Goal: Use online tool/utility: Utilize a website feature to perform a specific function

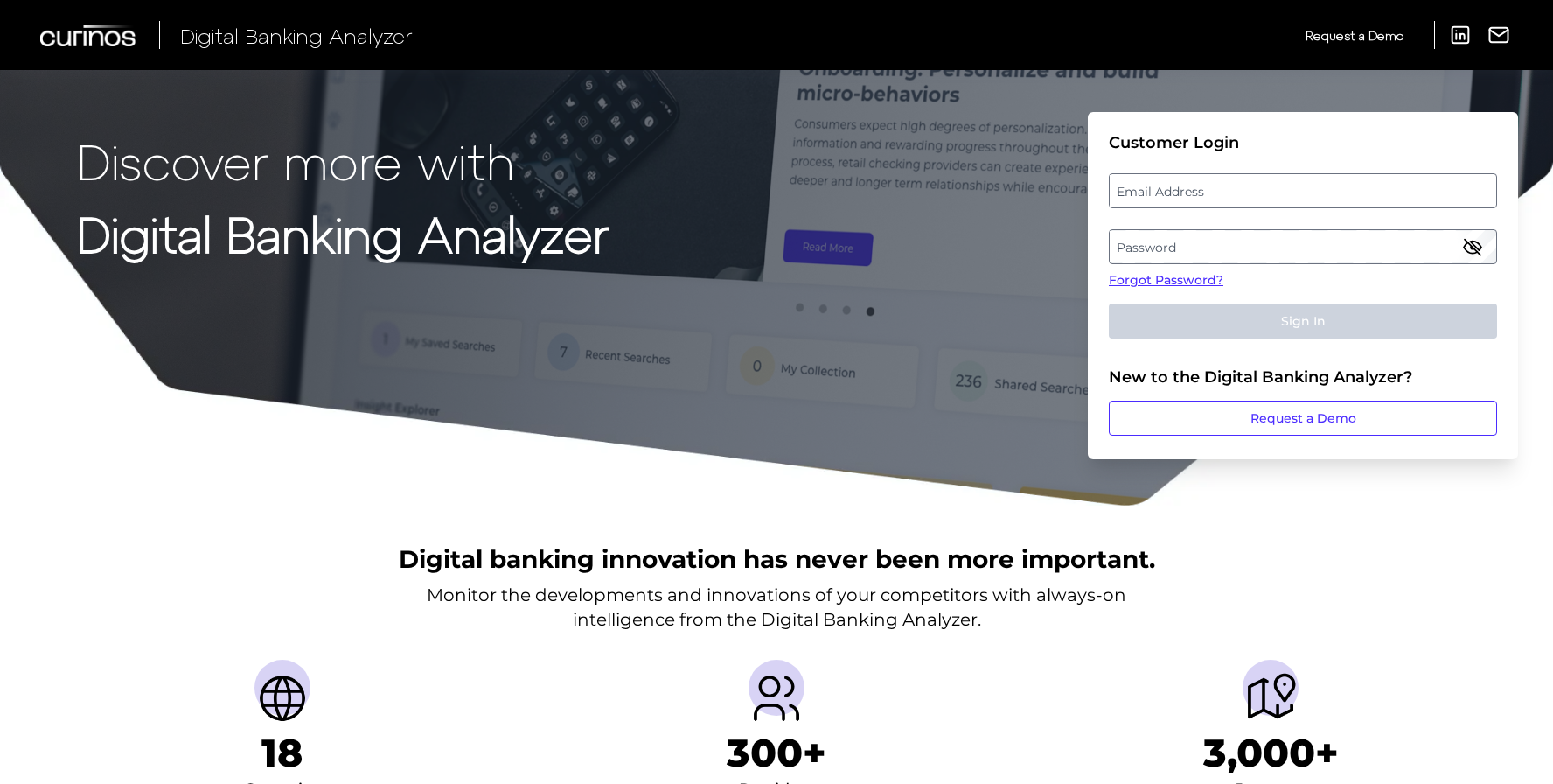
click at [1214, 194] on label "Email Address" at bounding box center [1303, 191] width 385 height 32
click at [1214, 194] on input "email" at bounding box center [1303, 191] width 388 height 35
paste input "[EMAIL_ADDRESS][PERSON_NAME][DOMAIN_NAME]"
type input "[EMAIL_ADDRESS][PERSON_NAME][DOMAIN_NAME]"
click at [1155, 254] on label "Password" at bounding box center [1303, 247] width 385 height 32
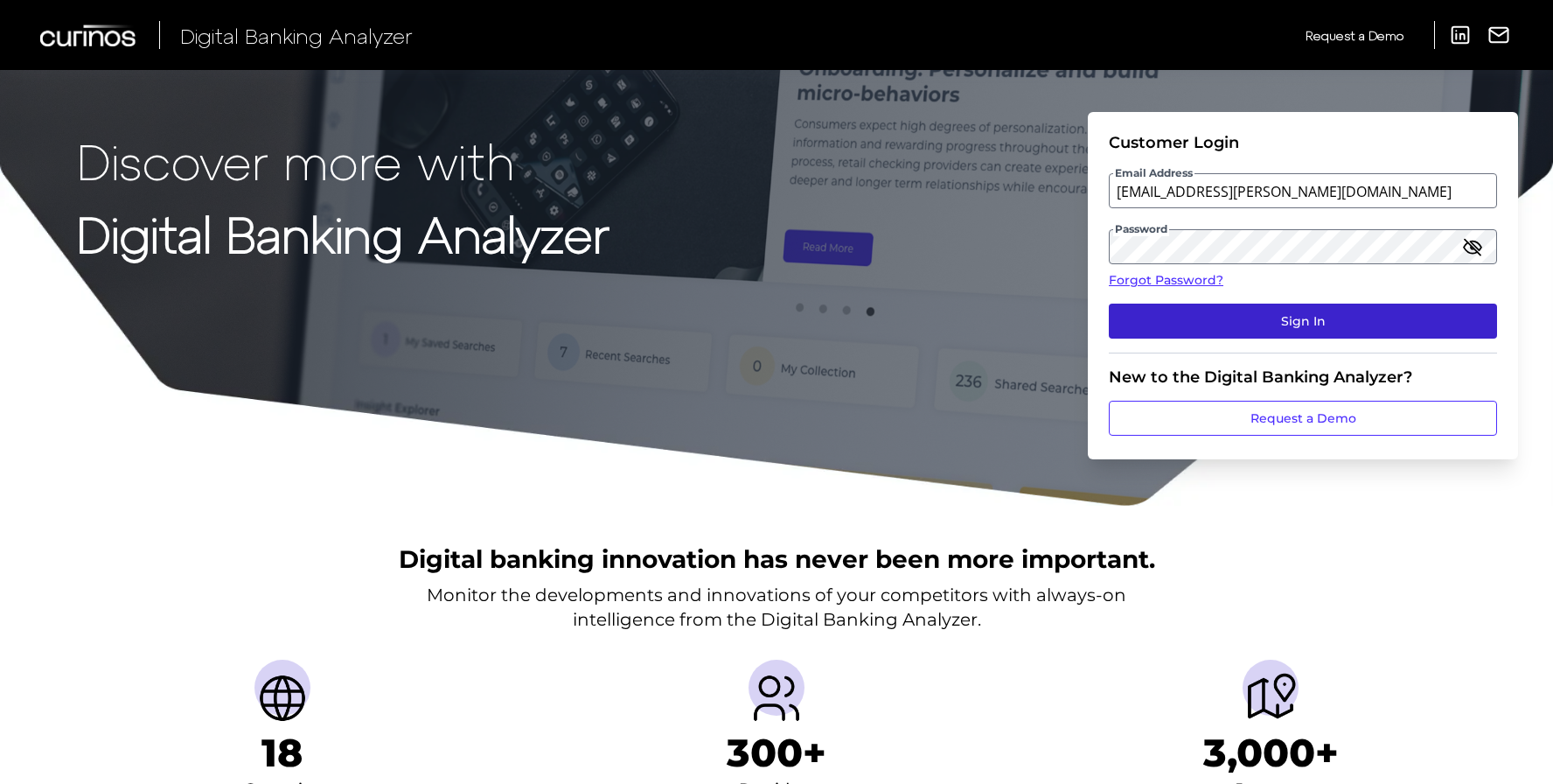
click at [1276, 313] on button "Sign In" at bounding box center [1303, 321] width 388 height 35
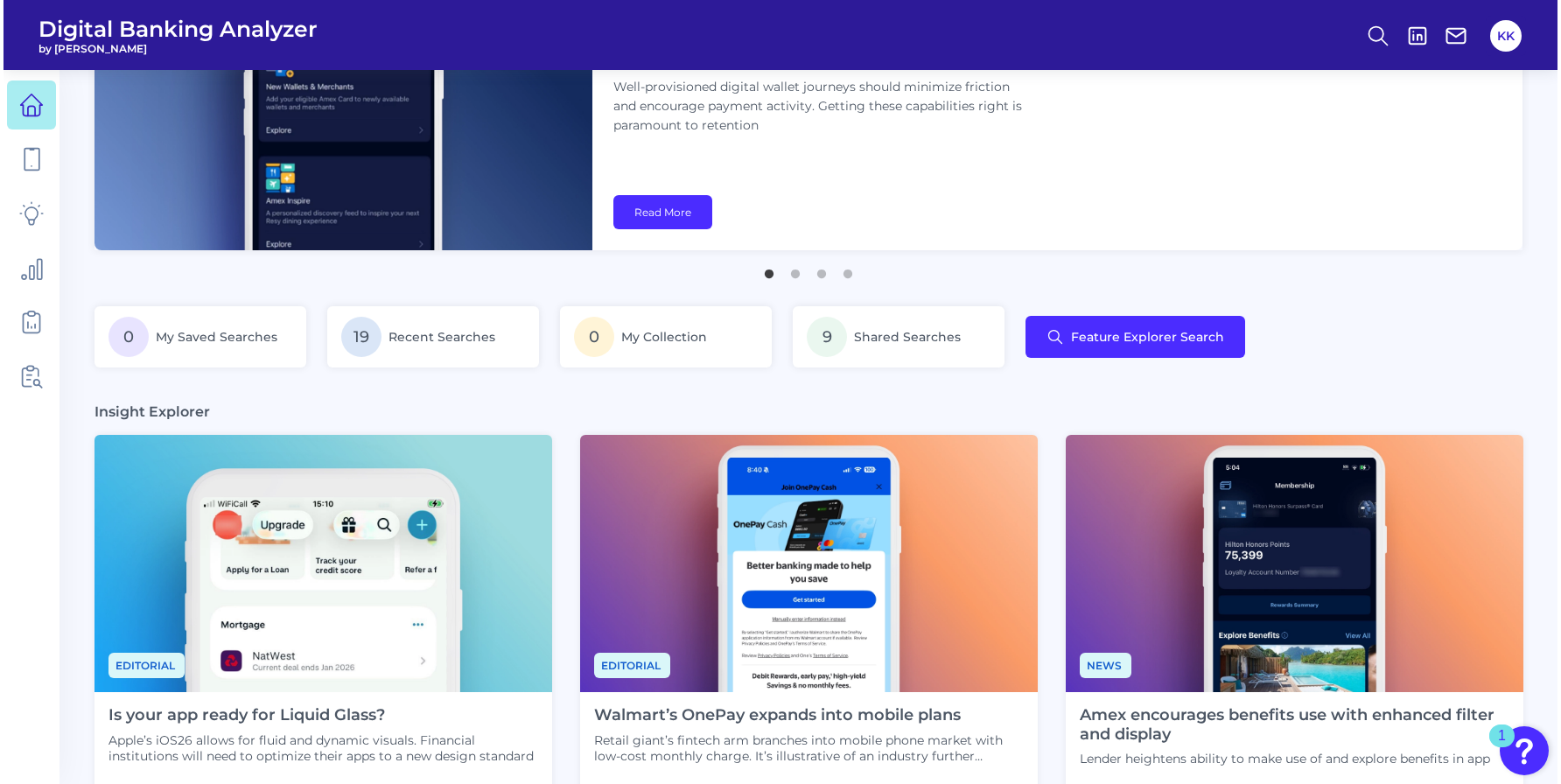
scroll to position [123, 0]
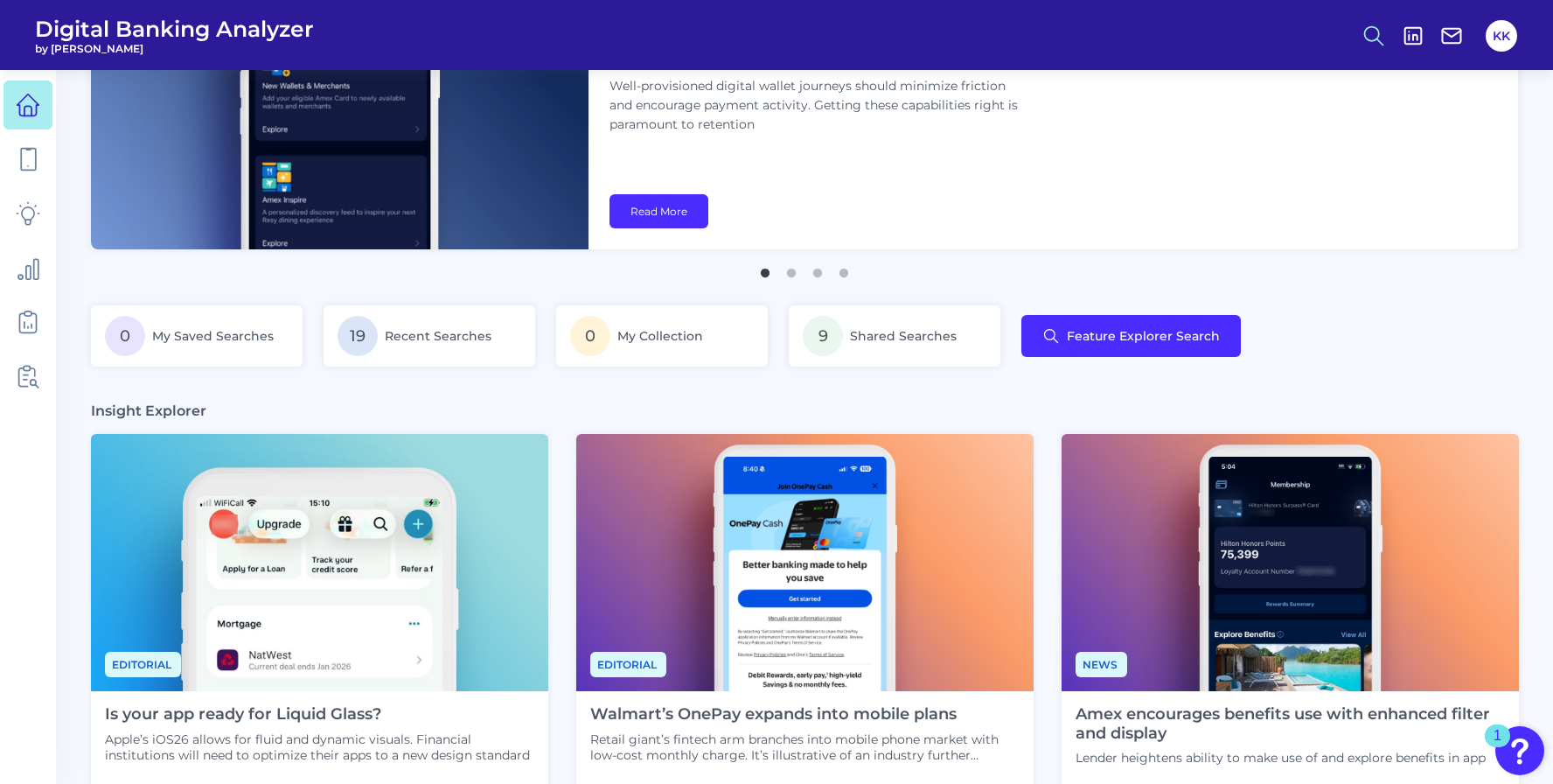
click at [1373, 32] on icon at bounding box center [1374, 36] width 25 height 25
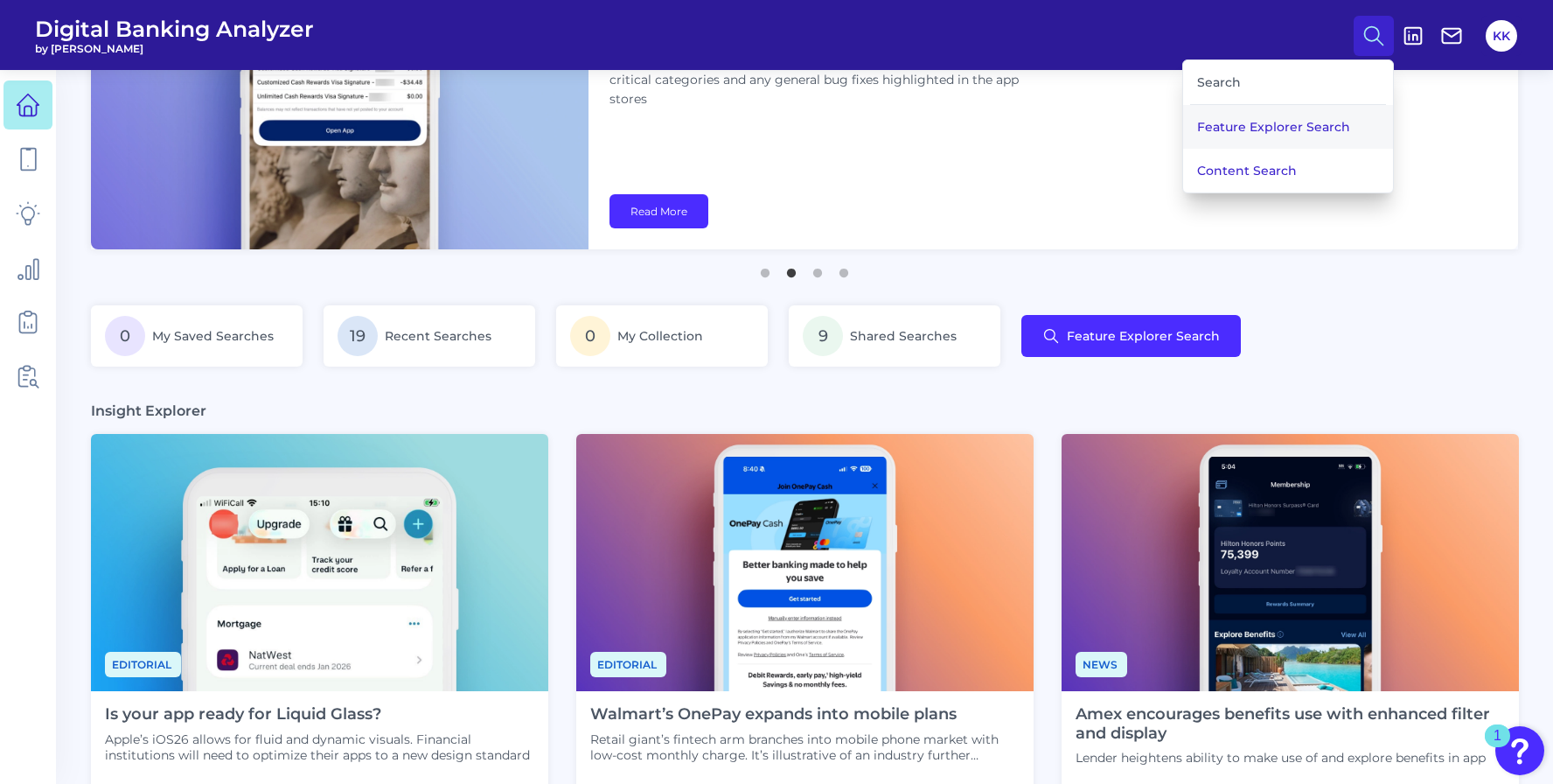
click at [1313, 127] on button "Feature Explorer Search" at bounding box center [1288, 126] width 209 height 43
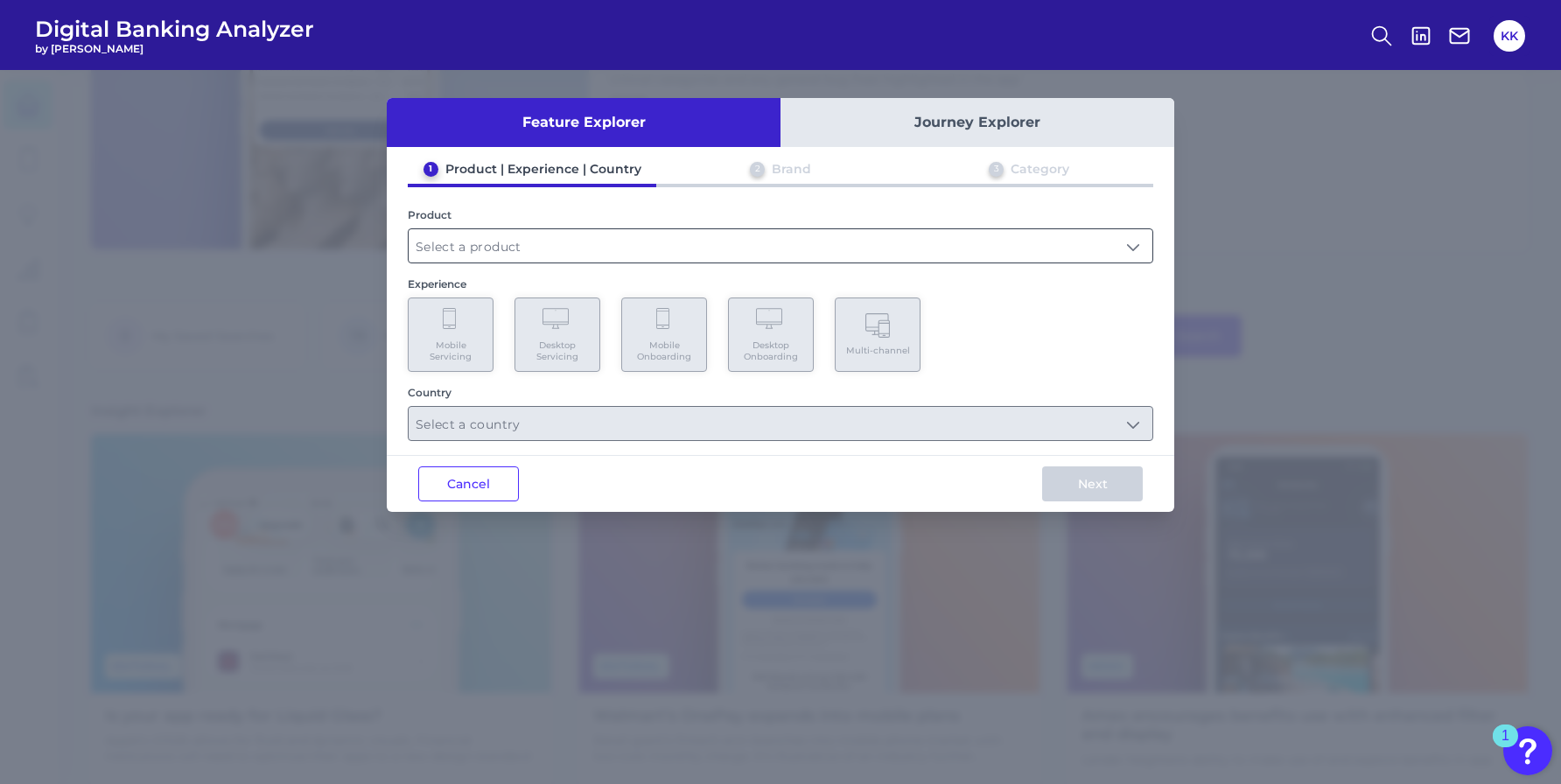
click at [1007, 243] on input "text" at bounding box center [780, 246] width 744 height 34
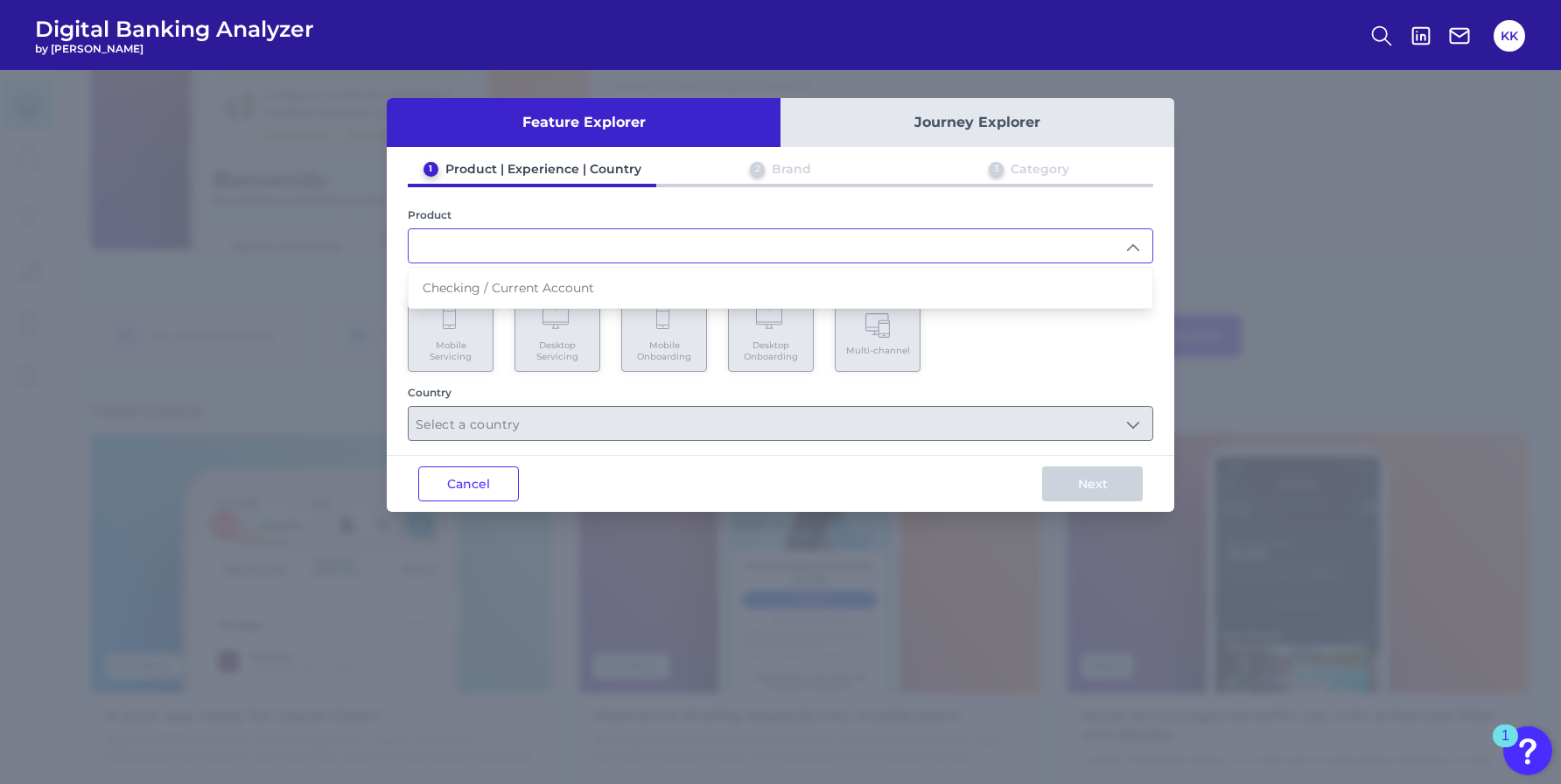
click at [953, 240] on input "text" at bounding box center [780, 246] width 744 height 34
click at [909, 240] on input "text" at bounding box center [780, 246] width 744 height 34
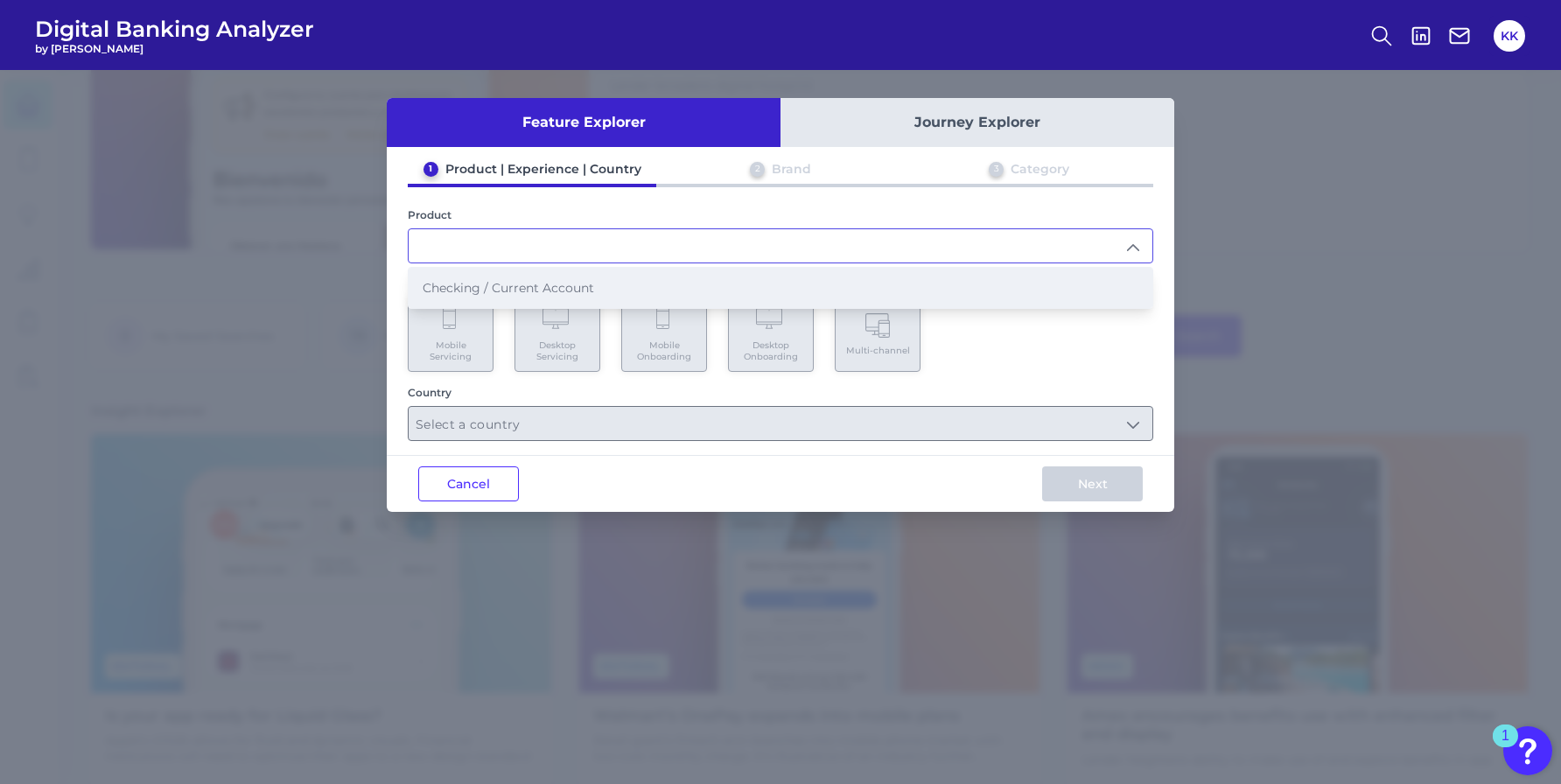
click at [905, 281] on li "Checking / Current Account" at bounding box center [780, 288] width 744 height 41
type input "Checking / Current Account"
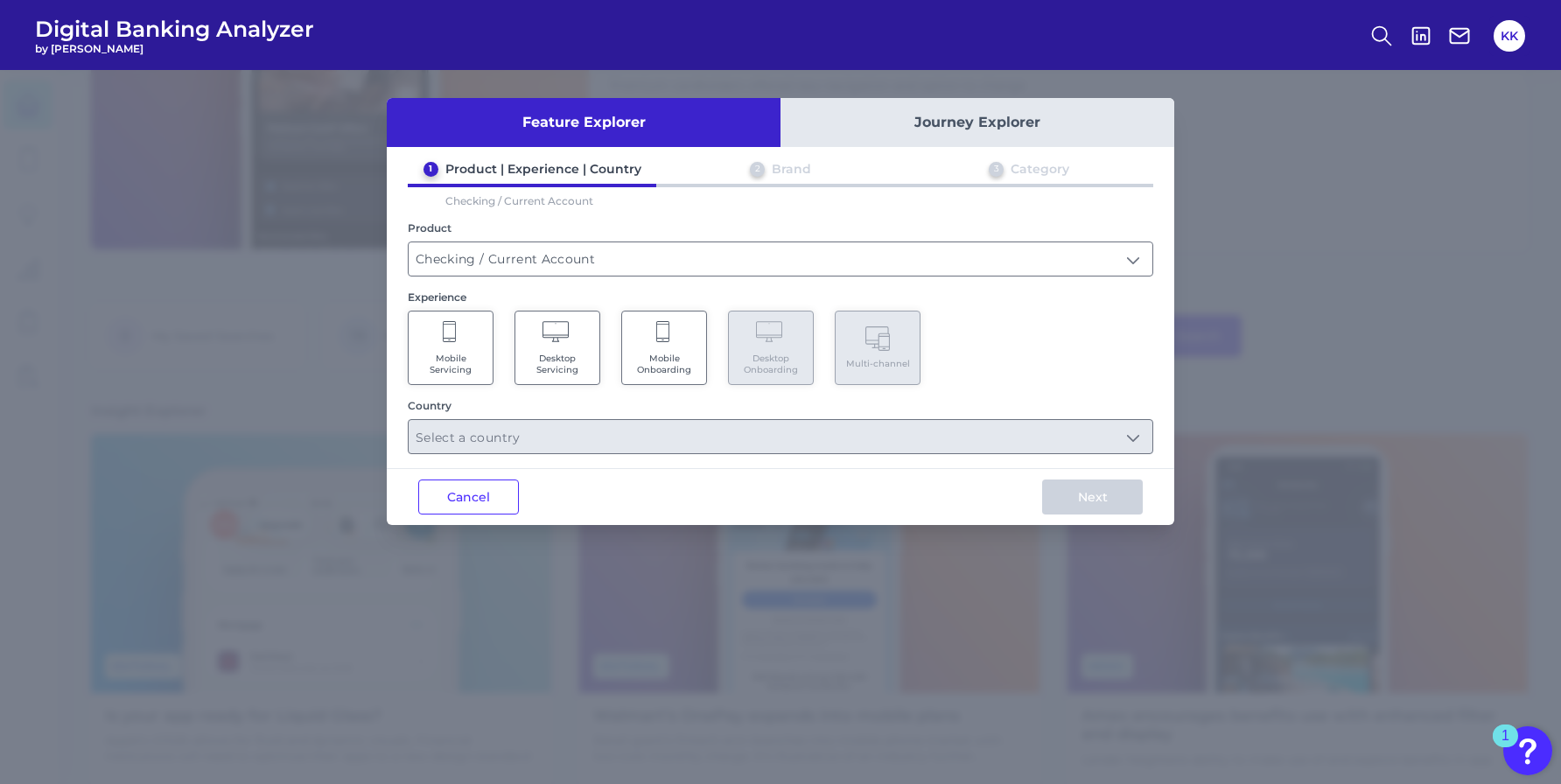
click at [481, 364] on span "Mobile Servicing" at bounding box center [450, 364] width 66 height 23
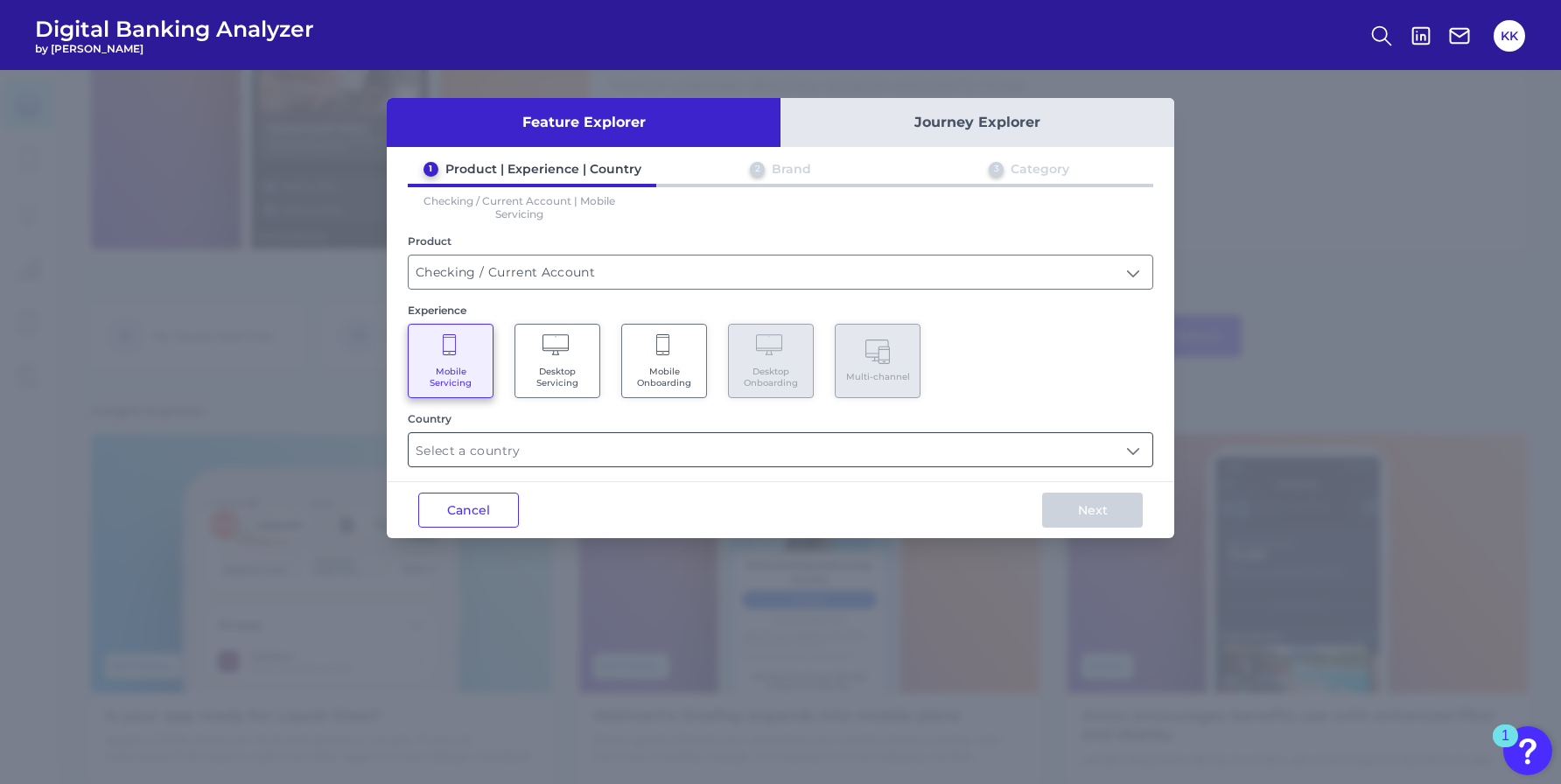
click at [499, 444] on input "text" at bounding box center [780, 450] width 744 height 34
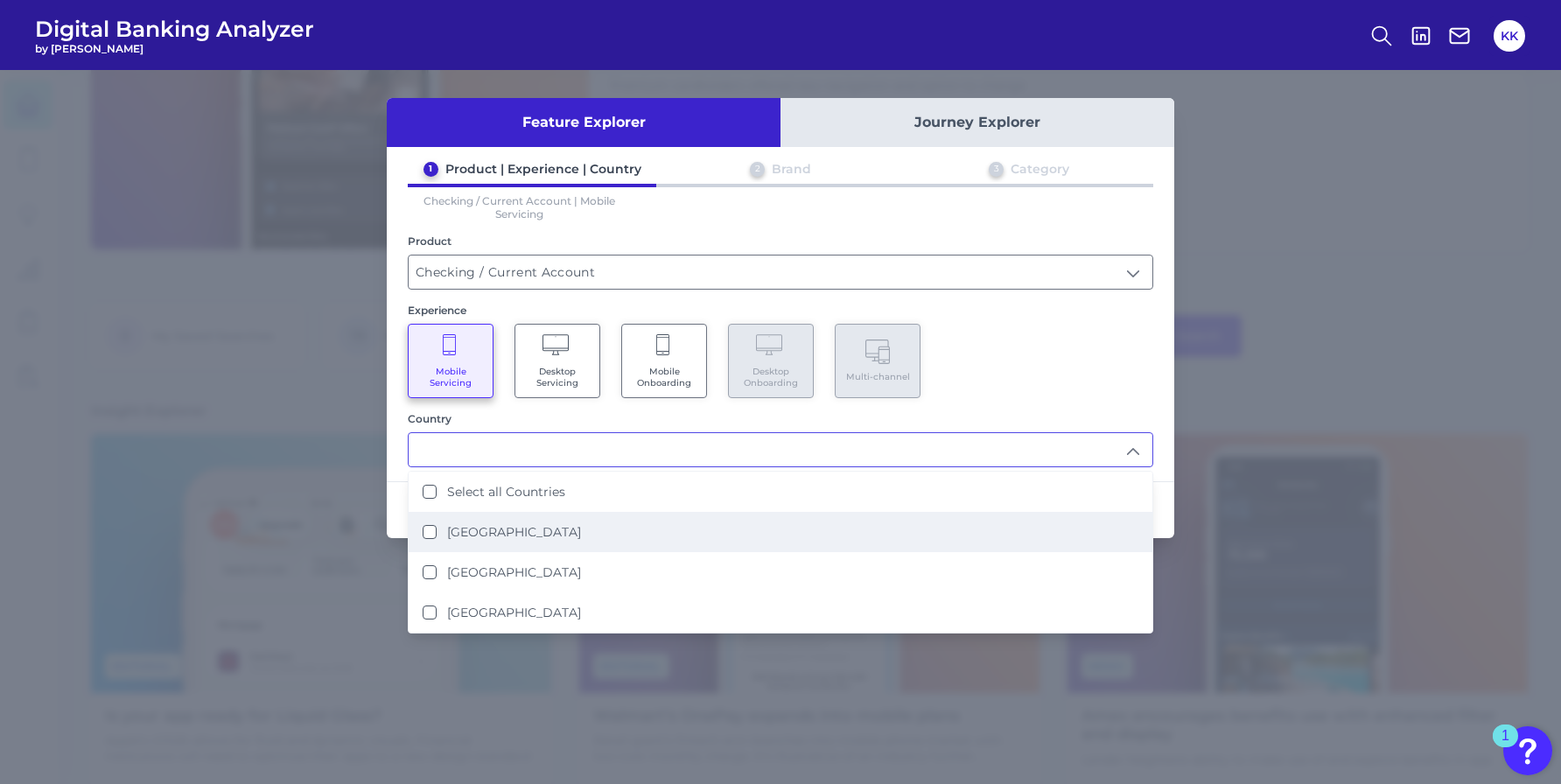
click at [475, 524] on label "[GEOGRAPHIC_DATA]" at bounding box center [514, 532] width 134 height 16
type input "[GEOGRAPHIC_DATA]"
click at [1134, 367] on div "Mobile Servicing Desktop Servicing Mobile Onboarding Desktop Onboarding Multi-c…" at bounding box center [780, 361] width 746 height 74
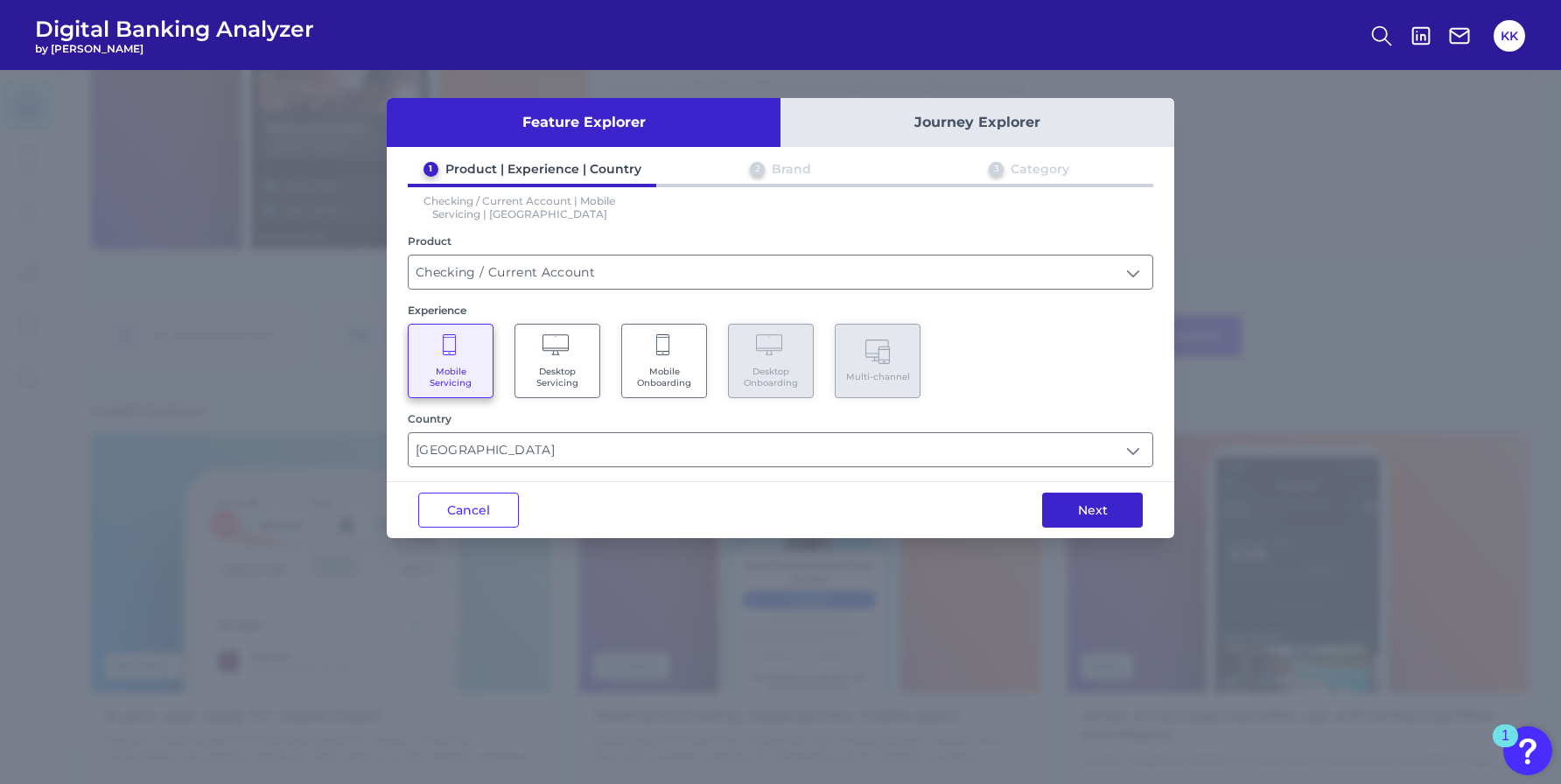
click at [1101, 509] on button "Next" at bounding box center [1093, 510] width 101 height 35
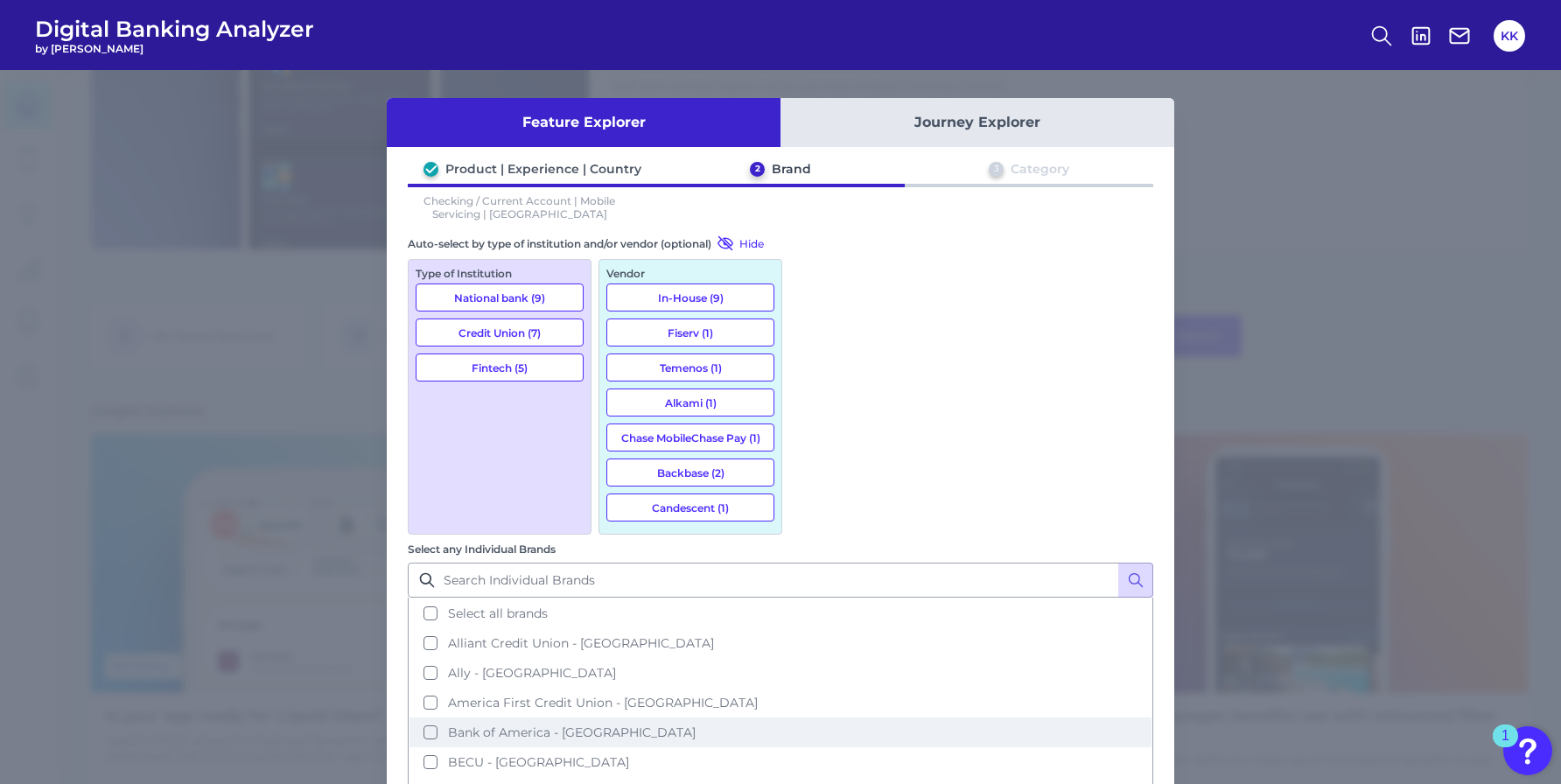
click at [808, 717] on button "Bank of America - [GEOGRAPHIC_DATA]" at bounding box center [780, 732] width 742 height 30
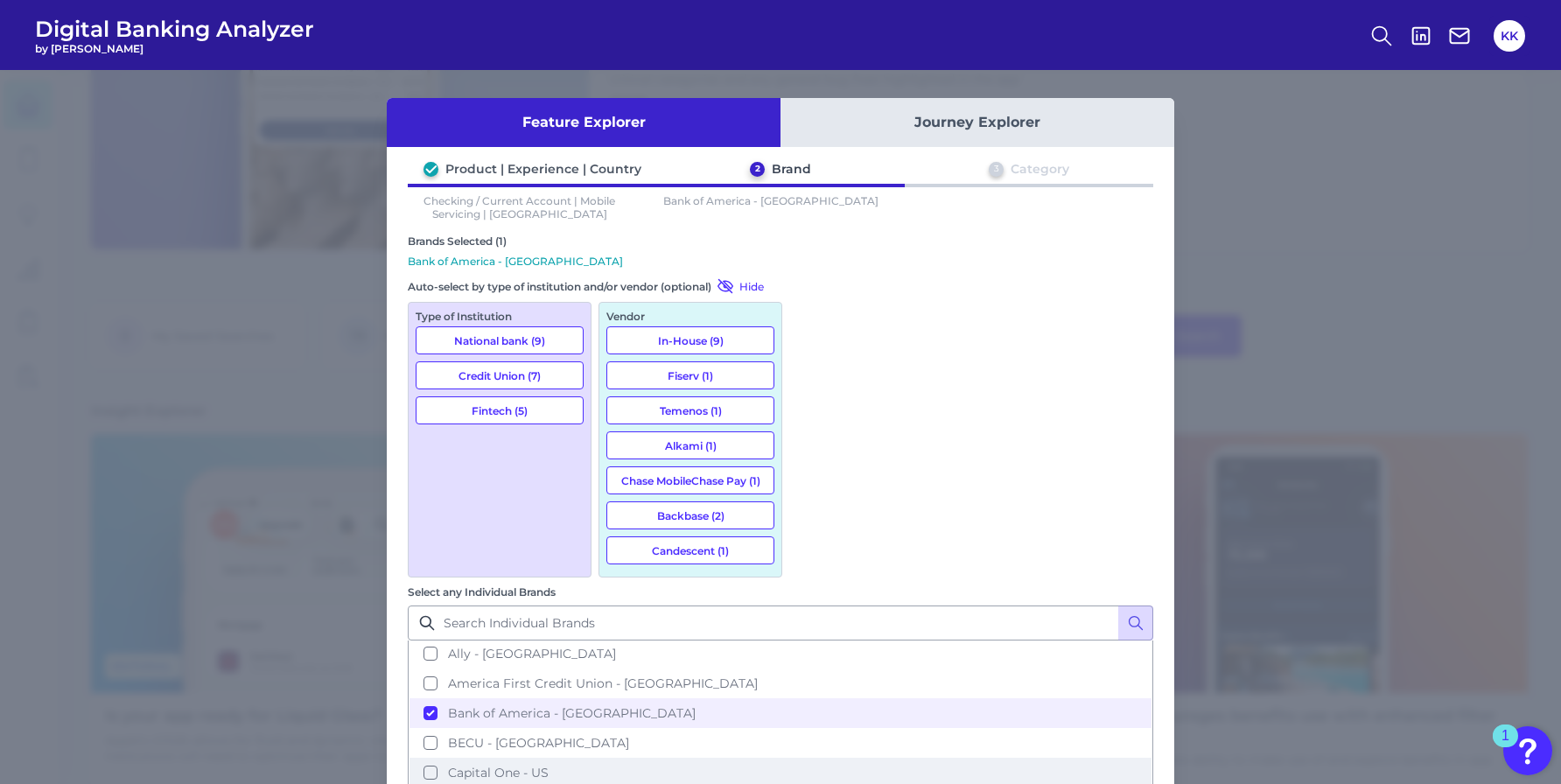
scroll to position [0, 0]
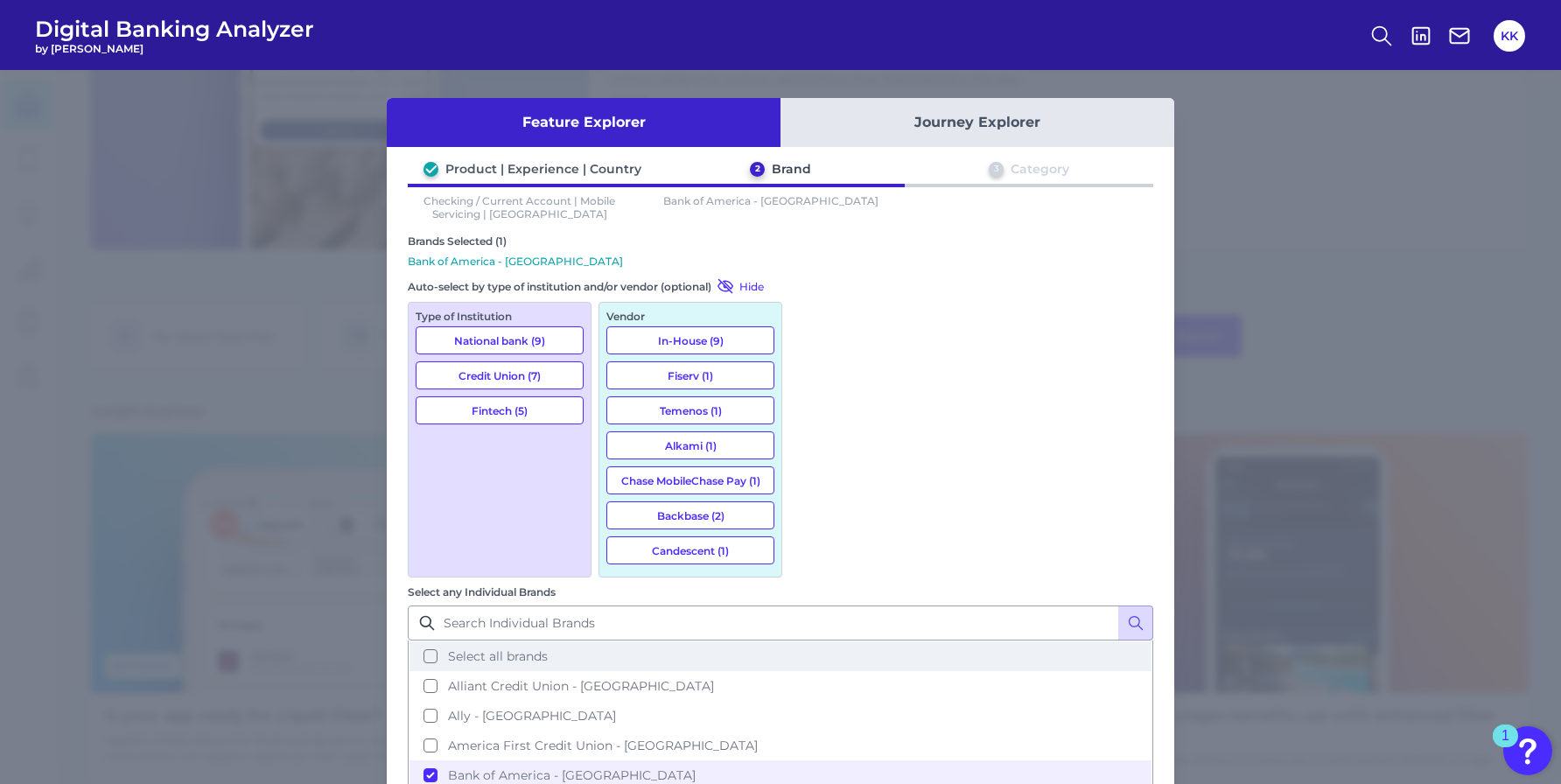
click at [812, 641] on button "Select all brands" at bounding box center [780, 656] width 742 height 30
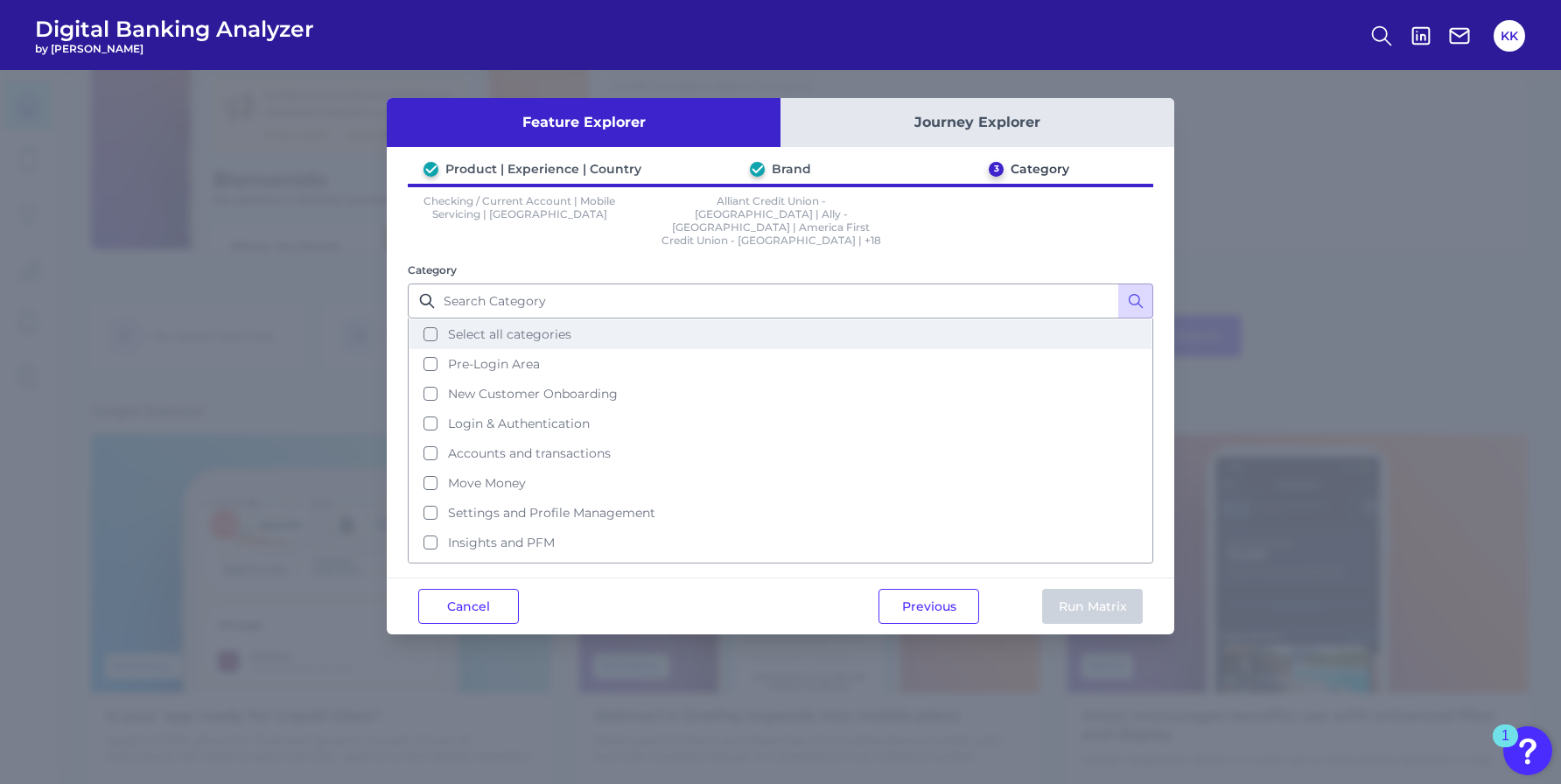
click at [429, 319] on button "Select all categories" at bounding box center [780, 334] width 742 height 30
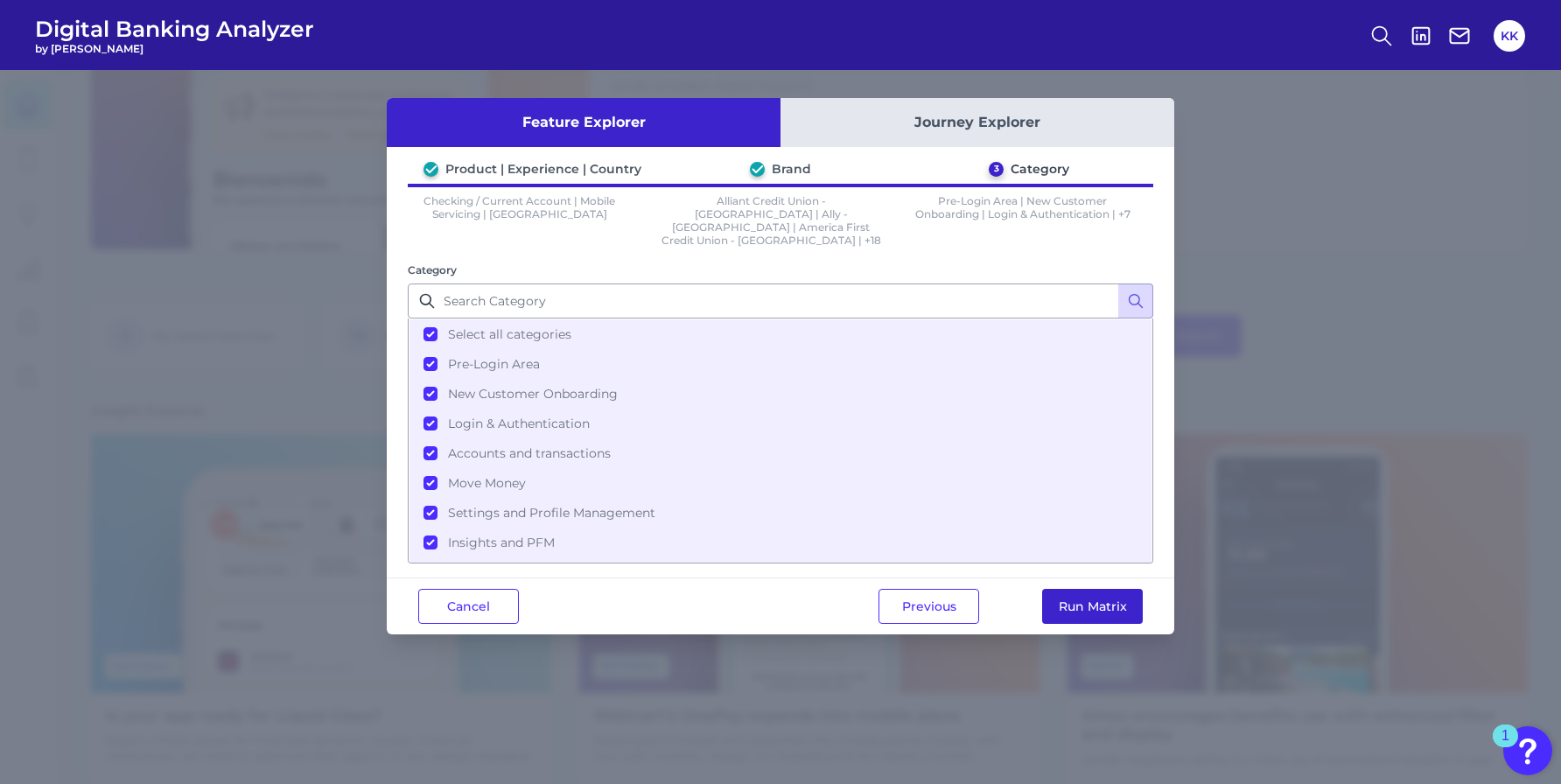
click at [1085, 589] on button "Run Matrix" at bounding box center [1093, 606] width 101 height 35
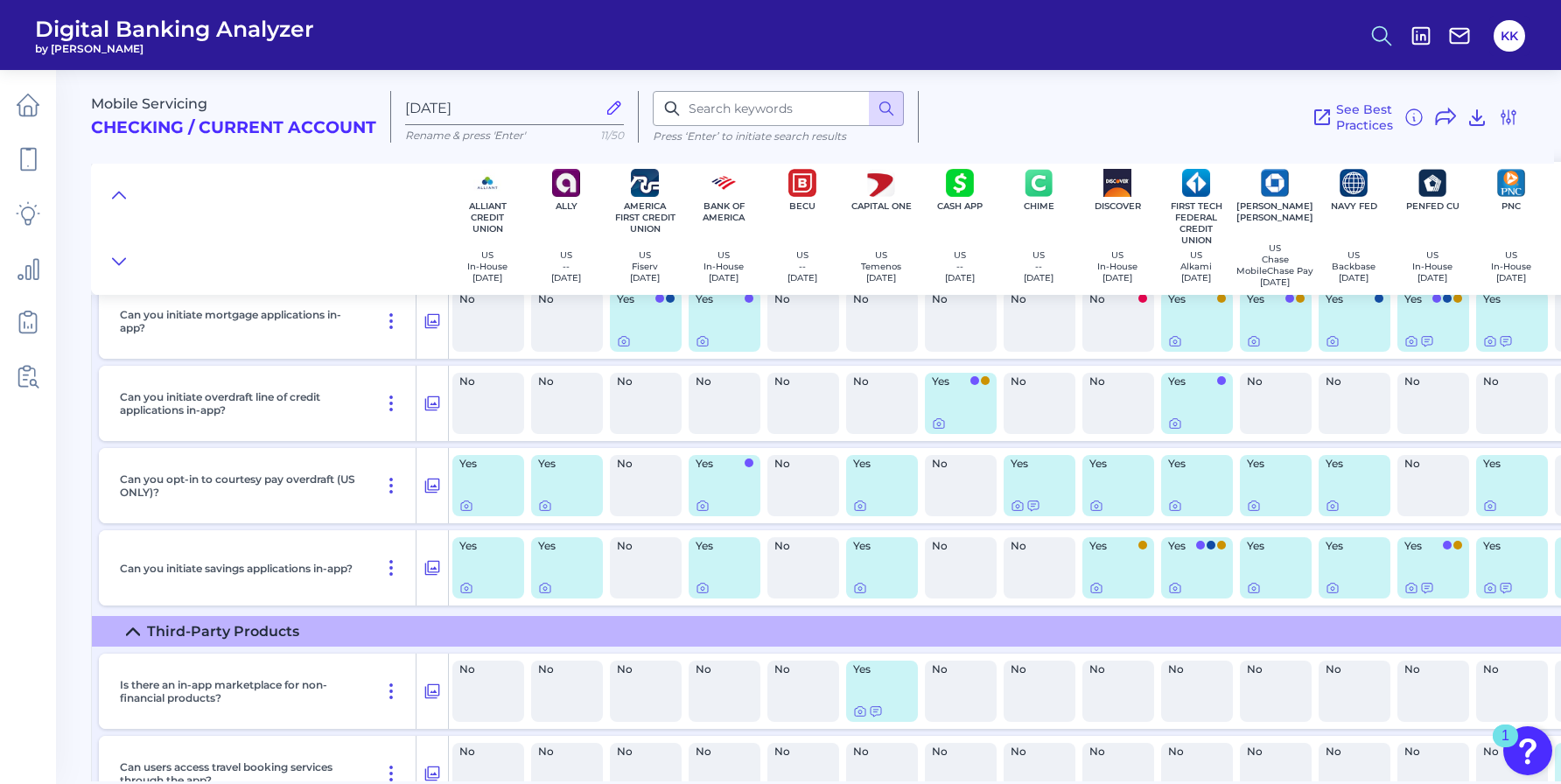
scroll to position [28159, 0]
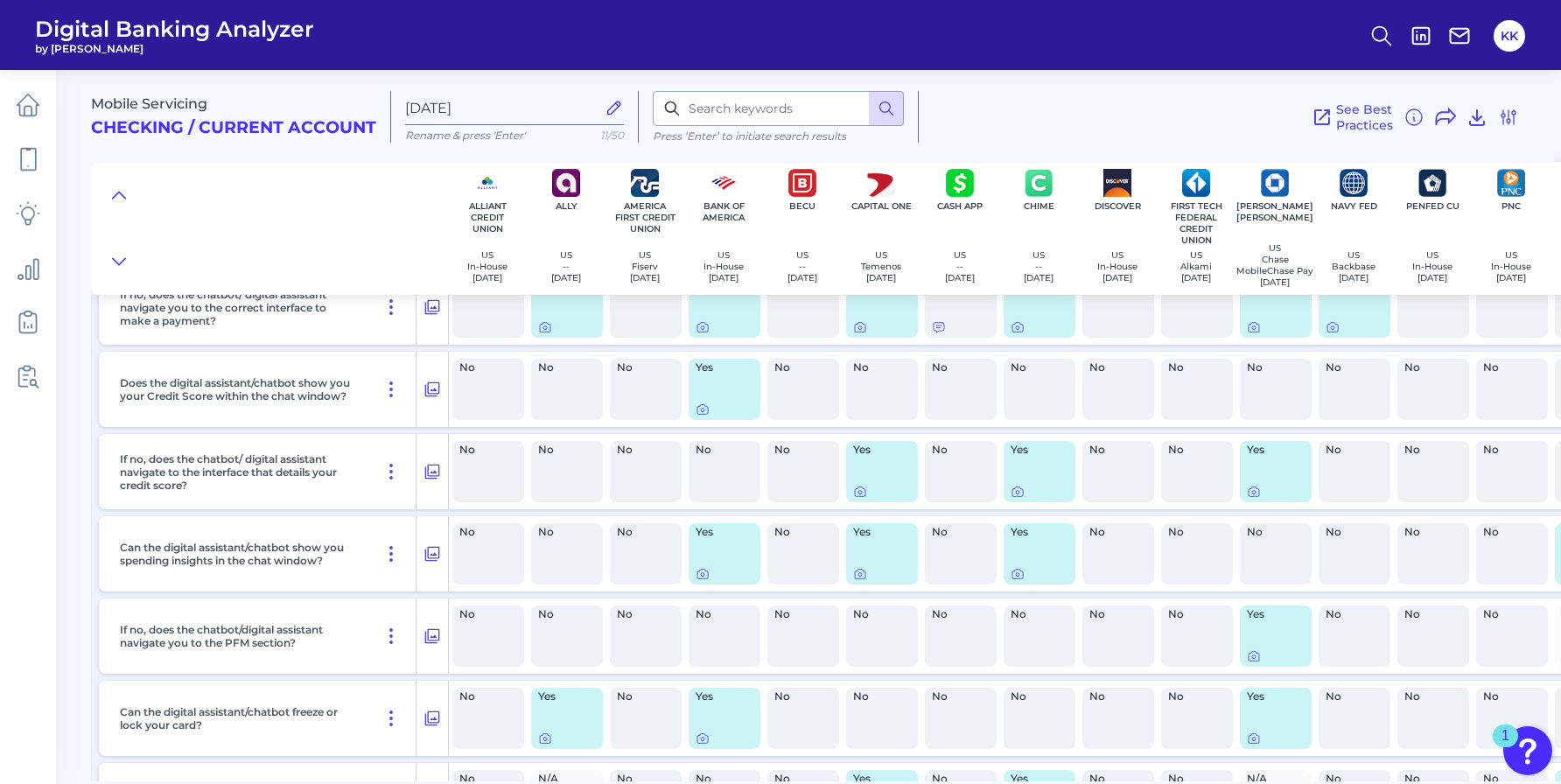
click at [975, 109] on div "See Best Practices Filters Clear all filters Experience Reset Mobile Servicing …" at bounding box center [1219, 117] width 601 height 51
click at [1136, 100] on div "See Best Practices Filters Clear all filters Experience Reset Mobile Servicing …" at bounding box center [1219, 117] width 601 height 51
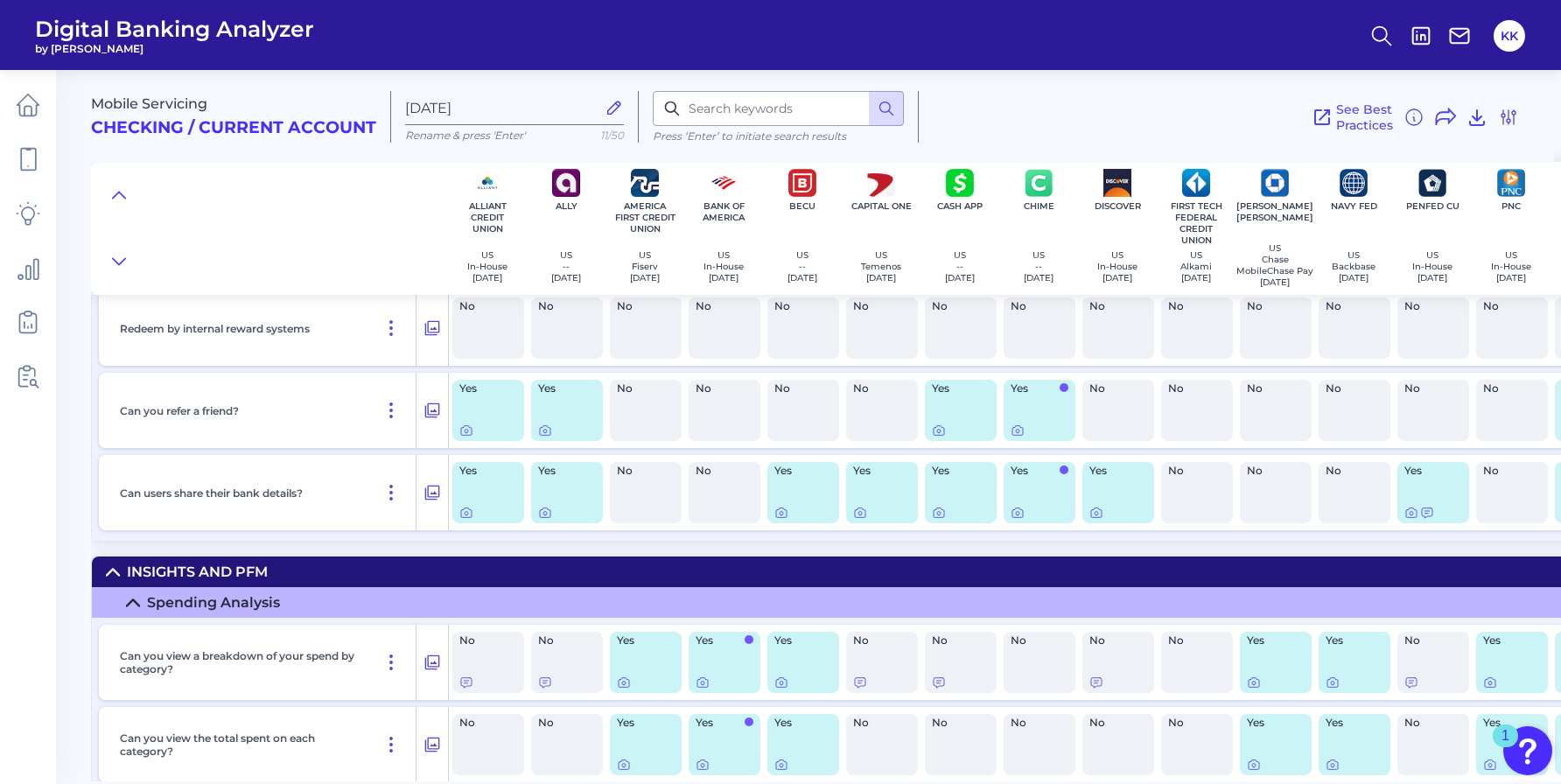
scroll to position [20054, 0]
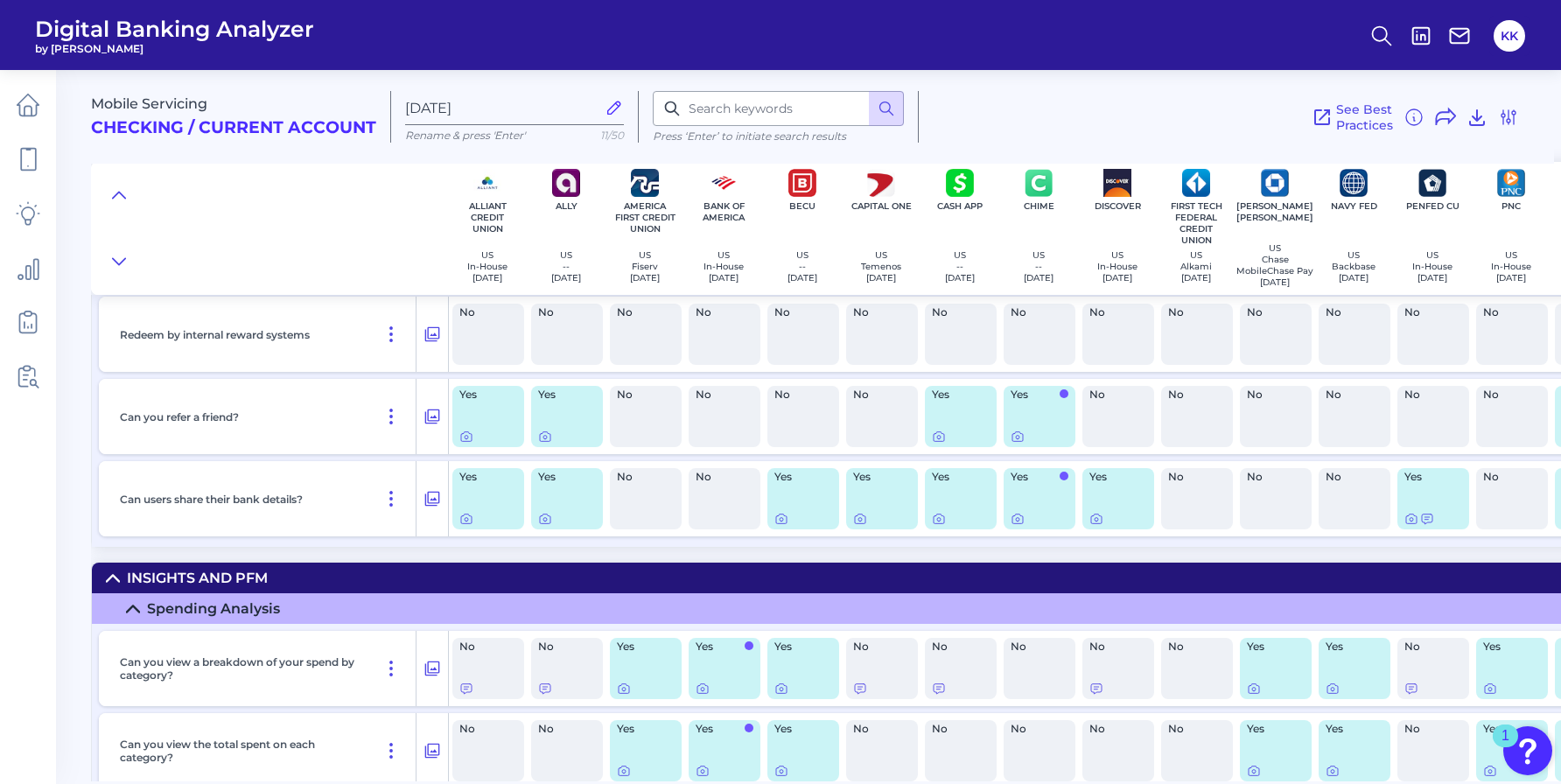
click at [119, 585] on icon at bounding box center [113, 578] width 14 height 14
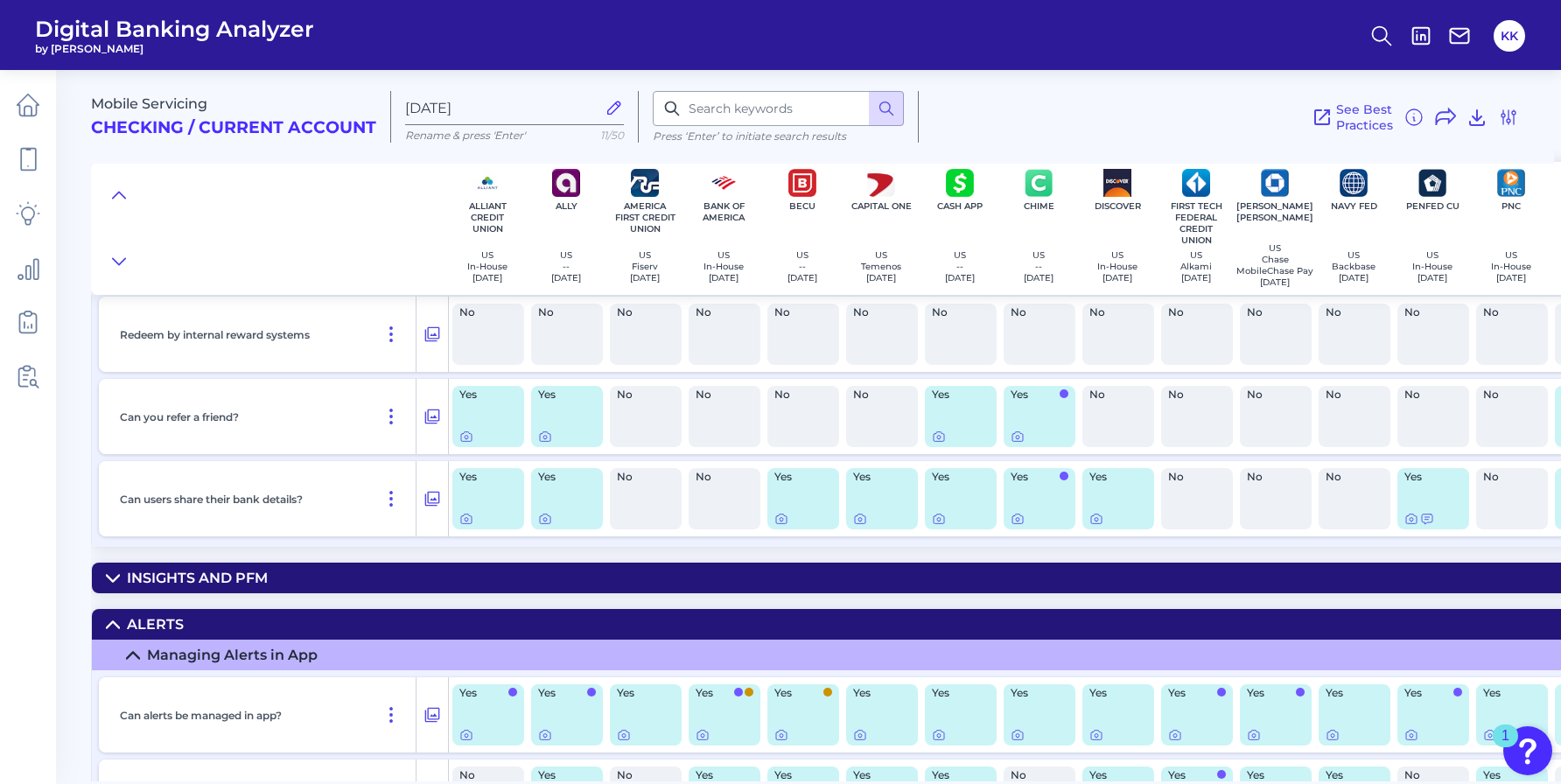
click at [107, 631] on icon at bounding box center [113, 625] width 14 height 14
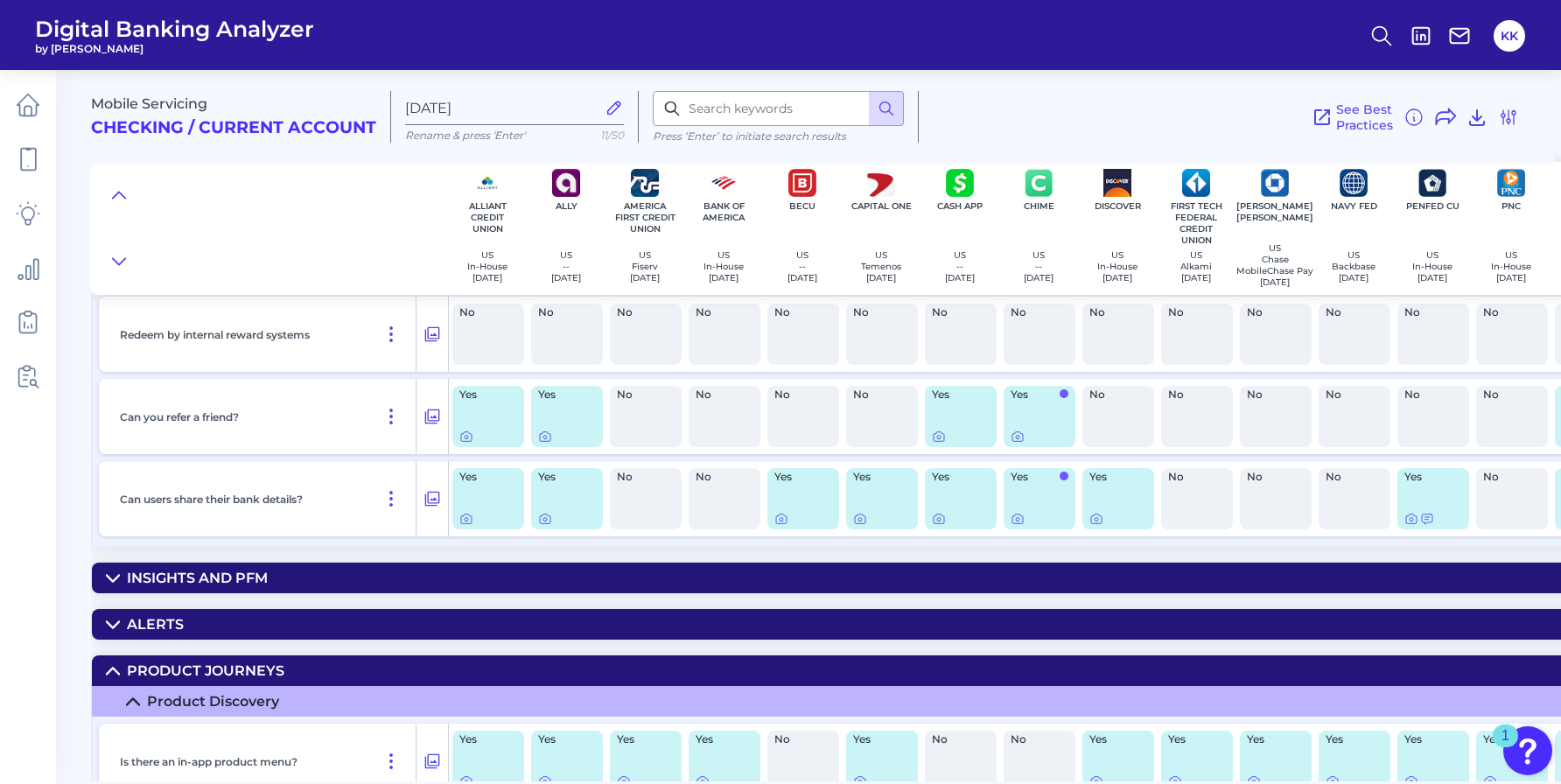
click at [112, 678] on icon at bounding box center [113, 671] width 14 height 14
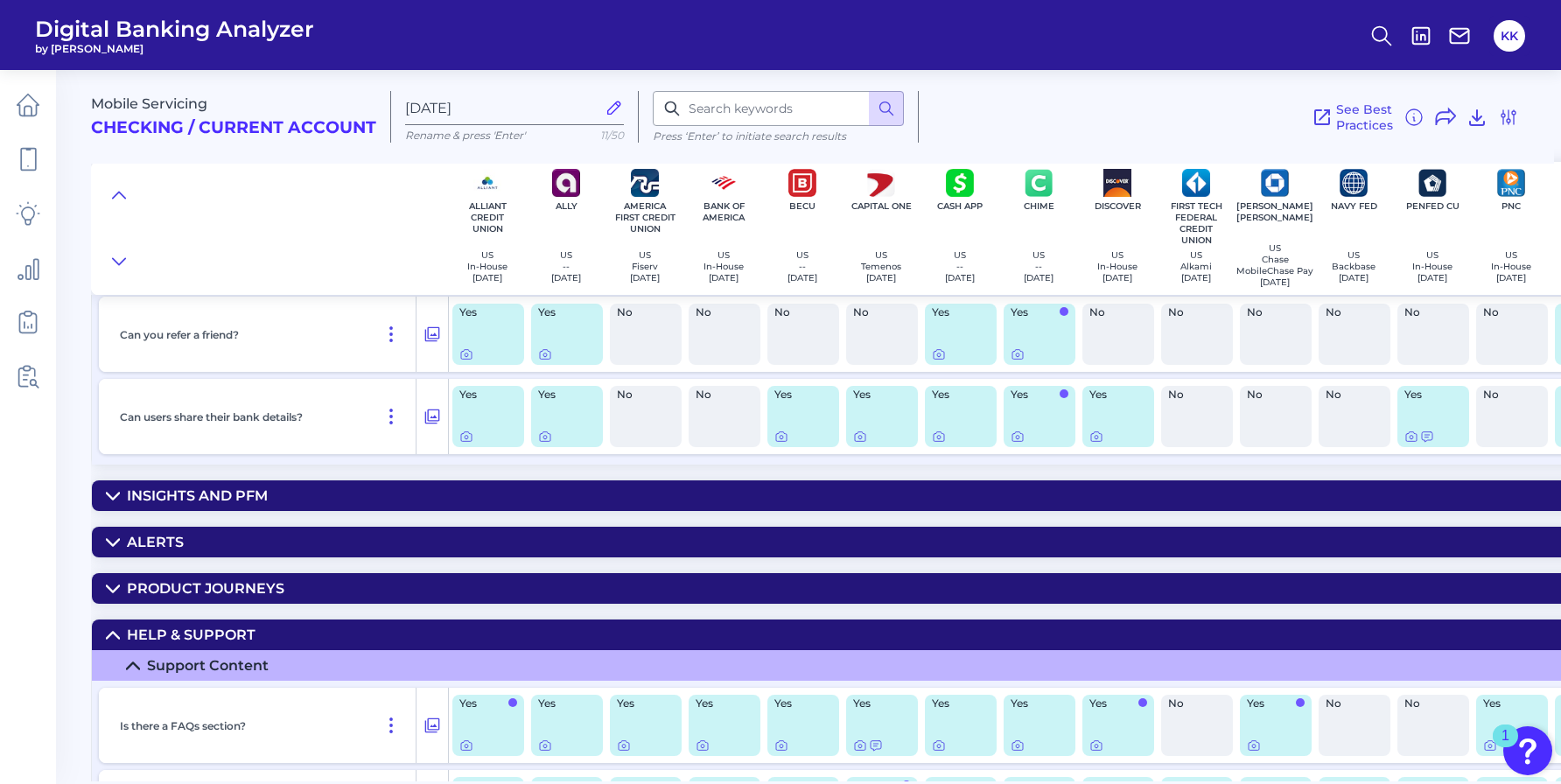
scroll to position [20168, 0]
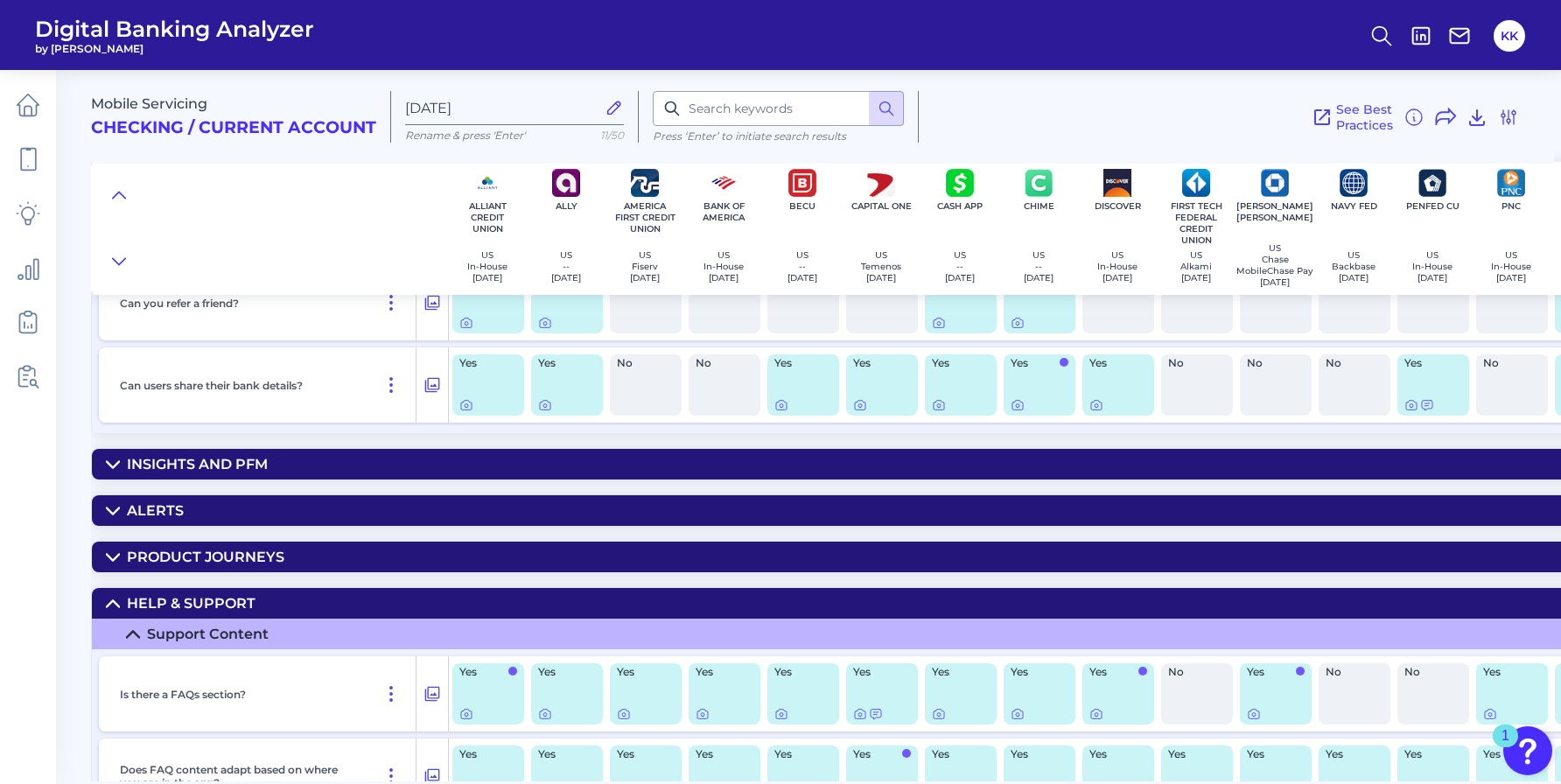
click at [108, 611] on icon at bounding box center [113, 604] width 14 height 14
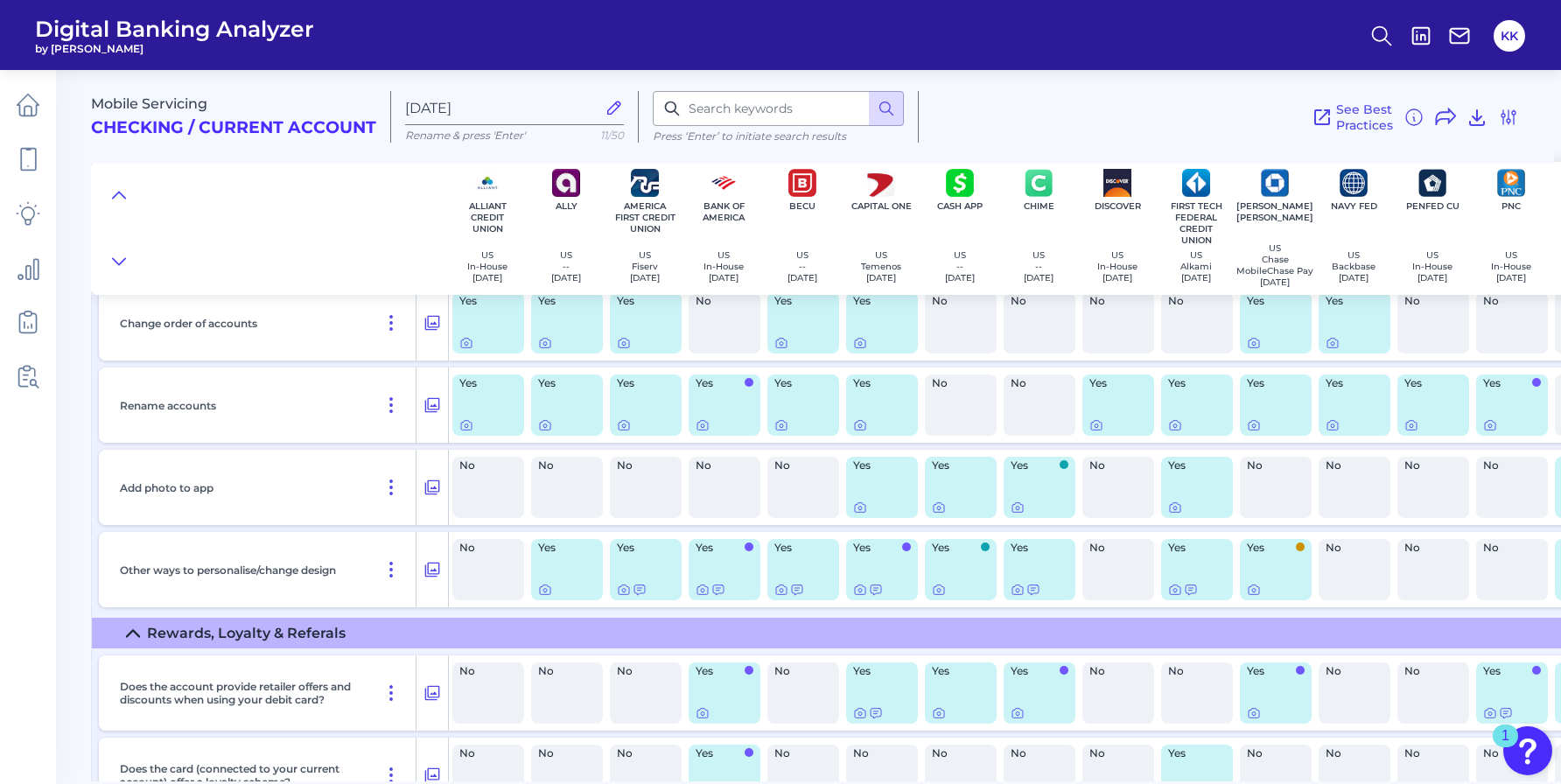
scroll to position [19106, 0]
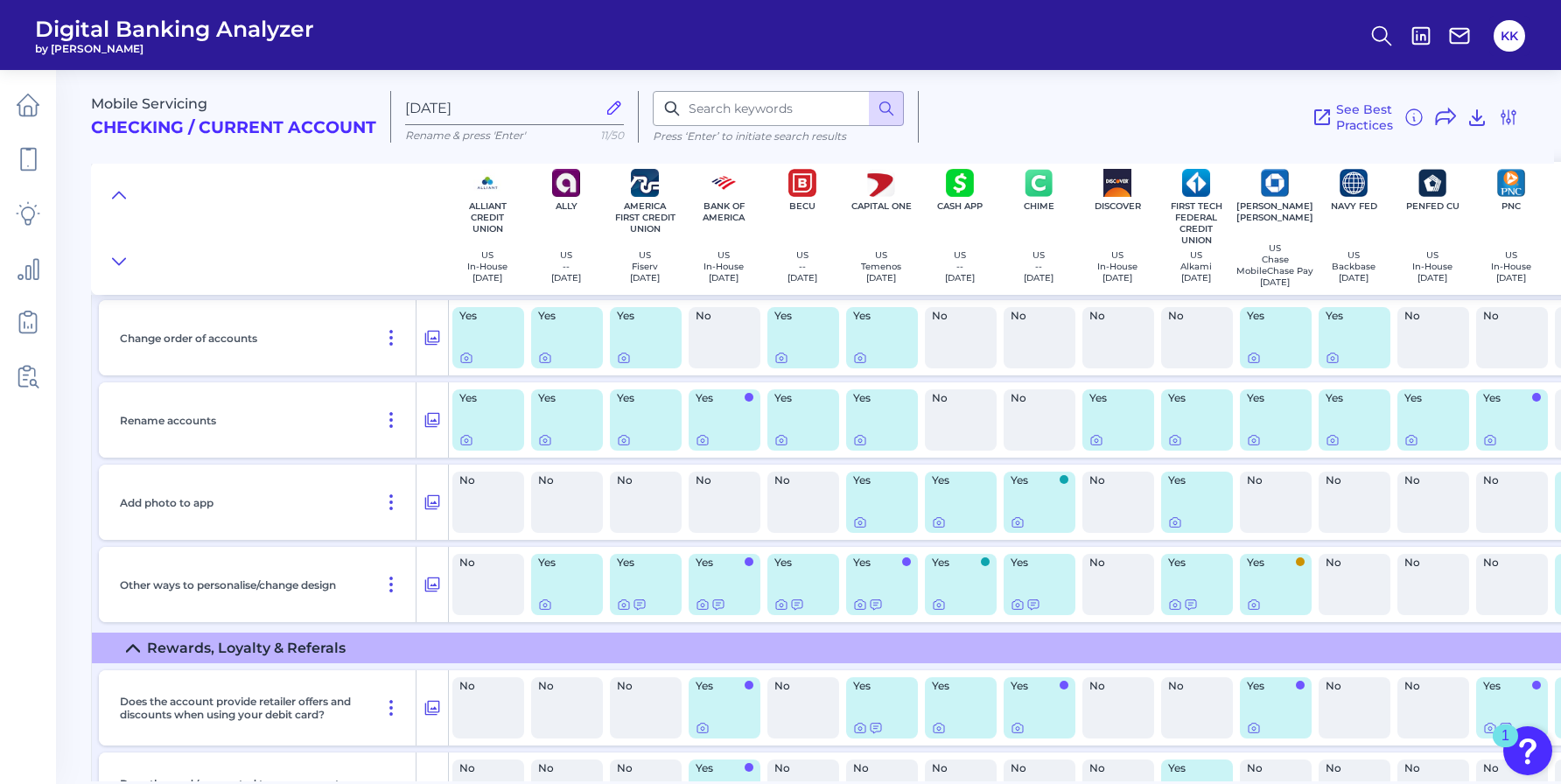
click at [129, 655] on icon at bounding box center [133, 648] width 14 height 14
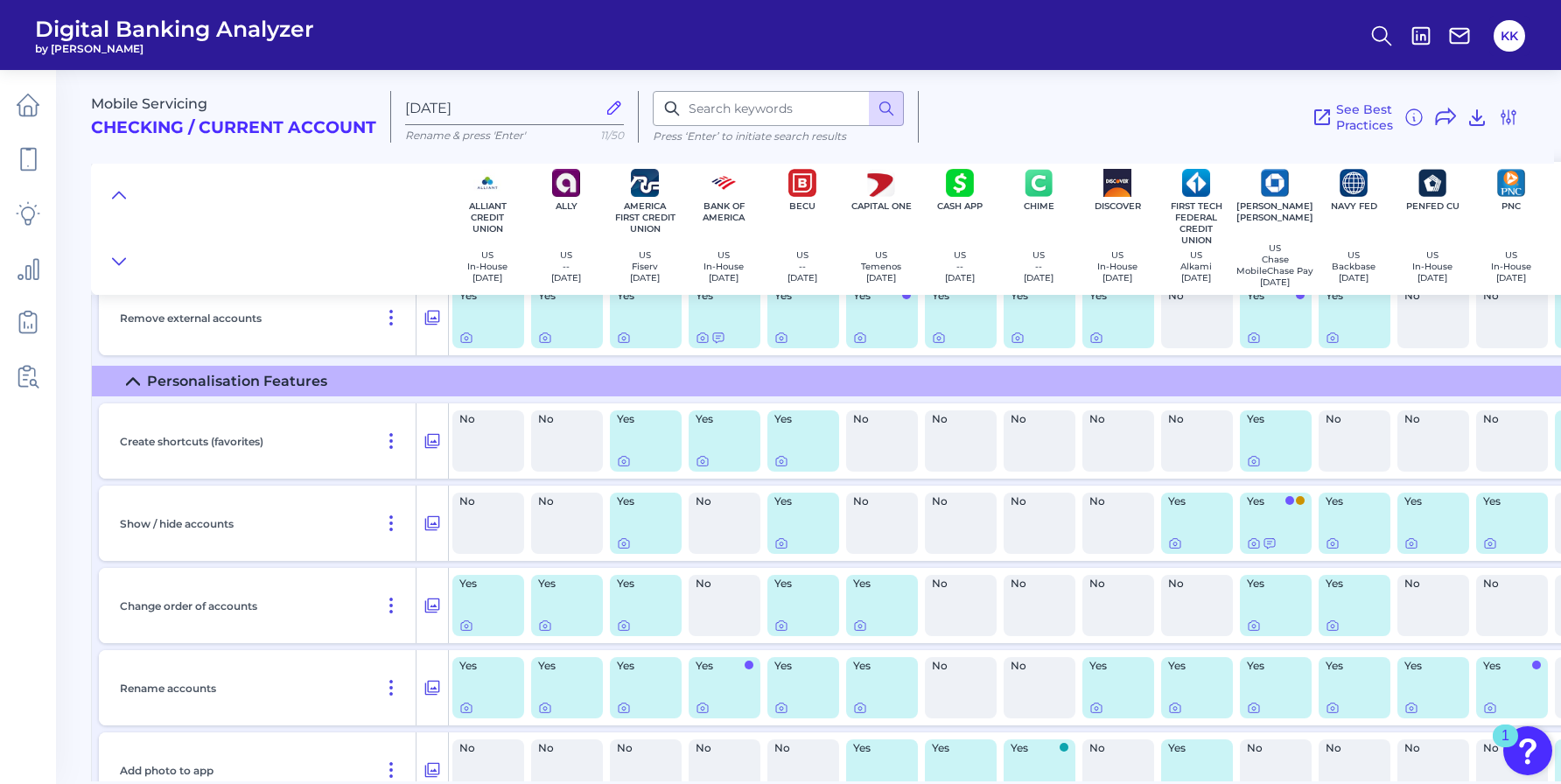
scroll to position [18816, 0]
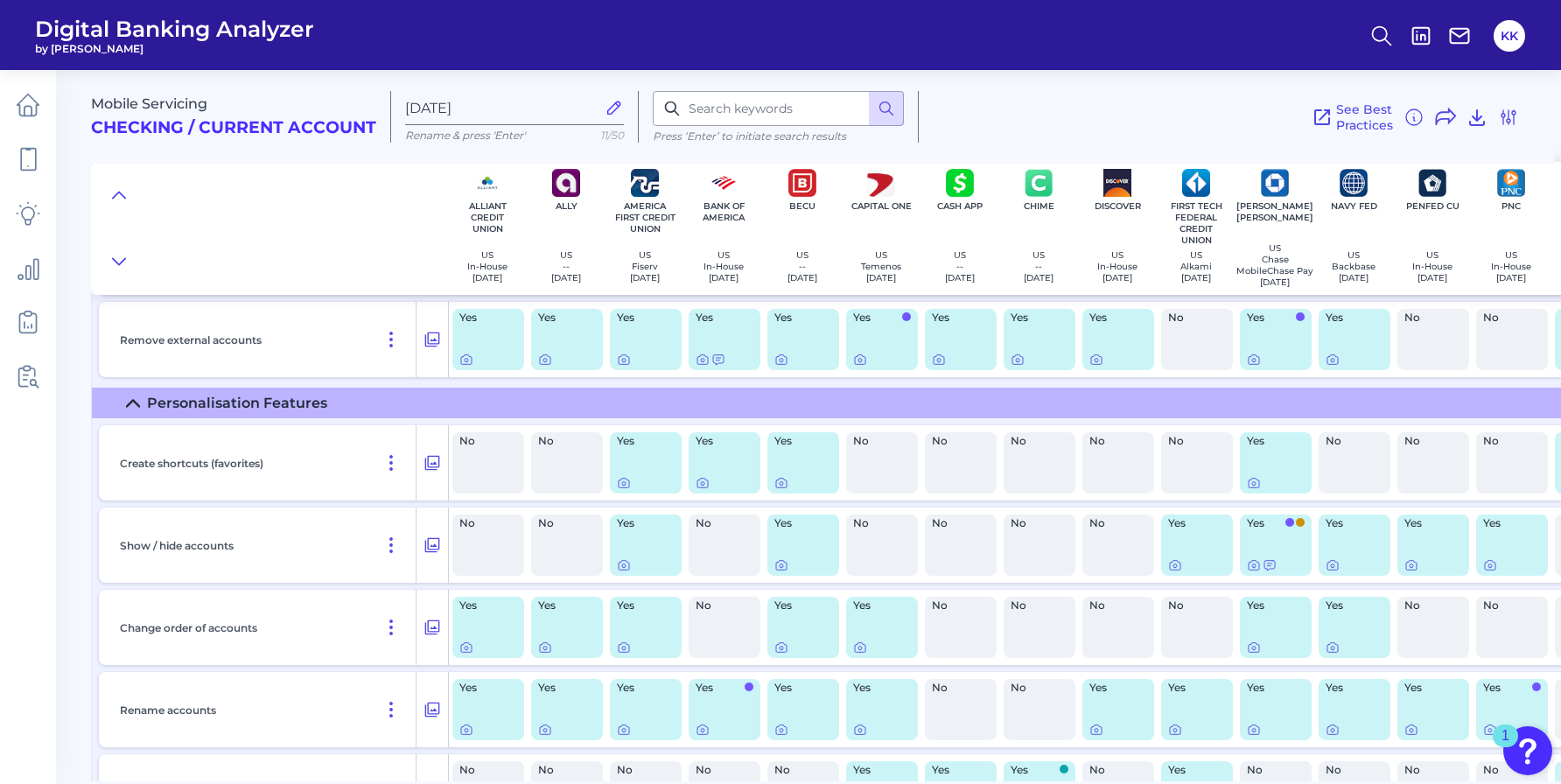
click at [133, 410] on icon at bounding box center [133, 403] width 14 height 14
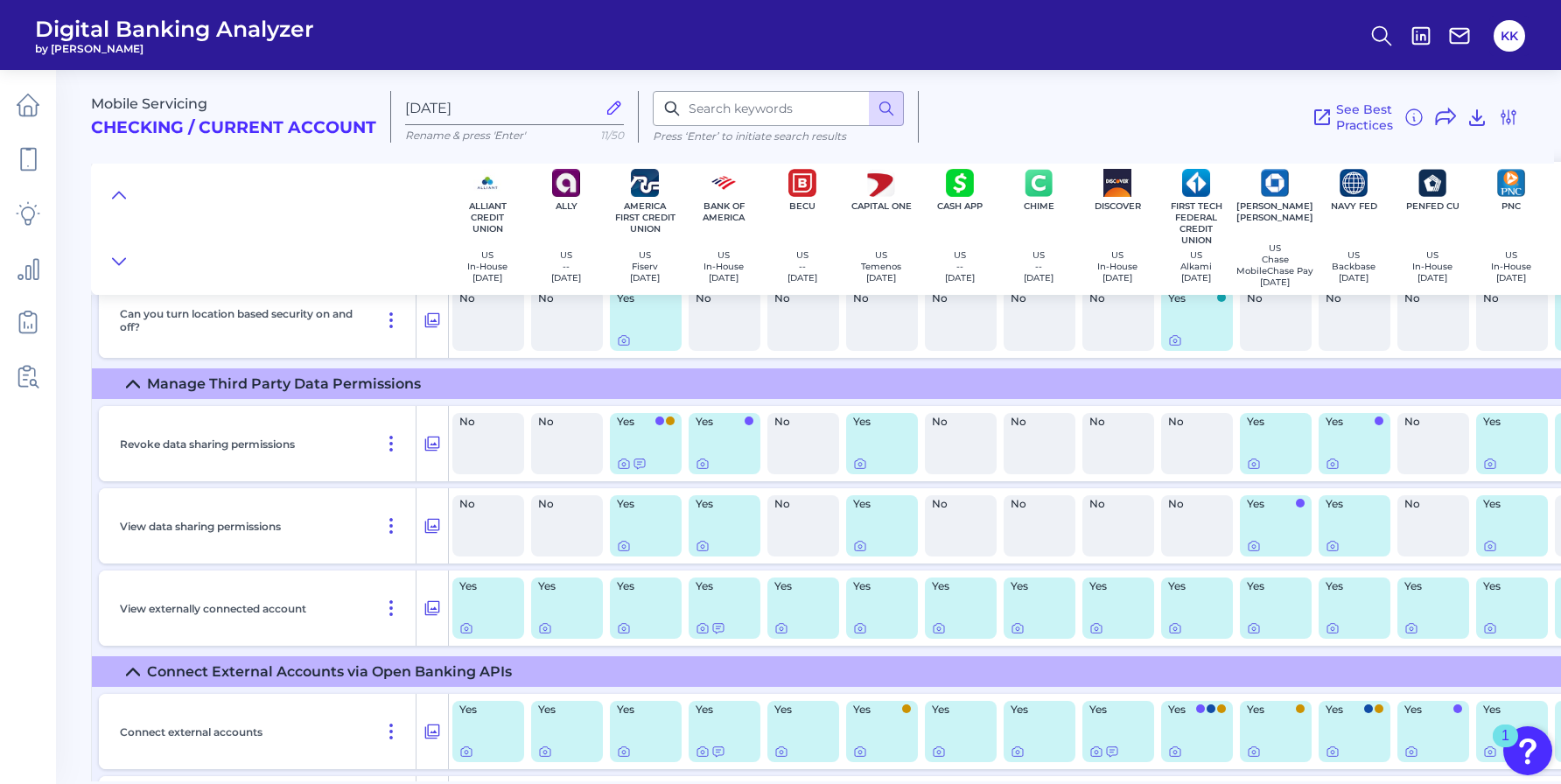
scroll to position [18340, 0]
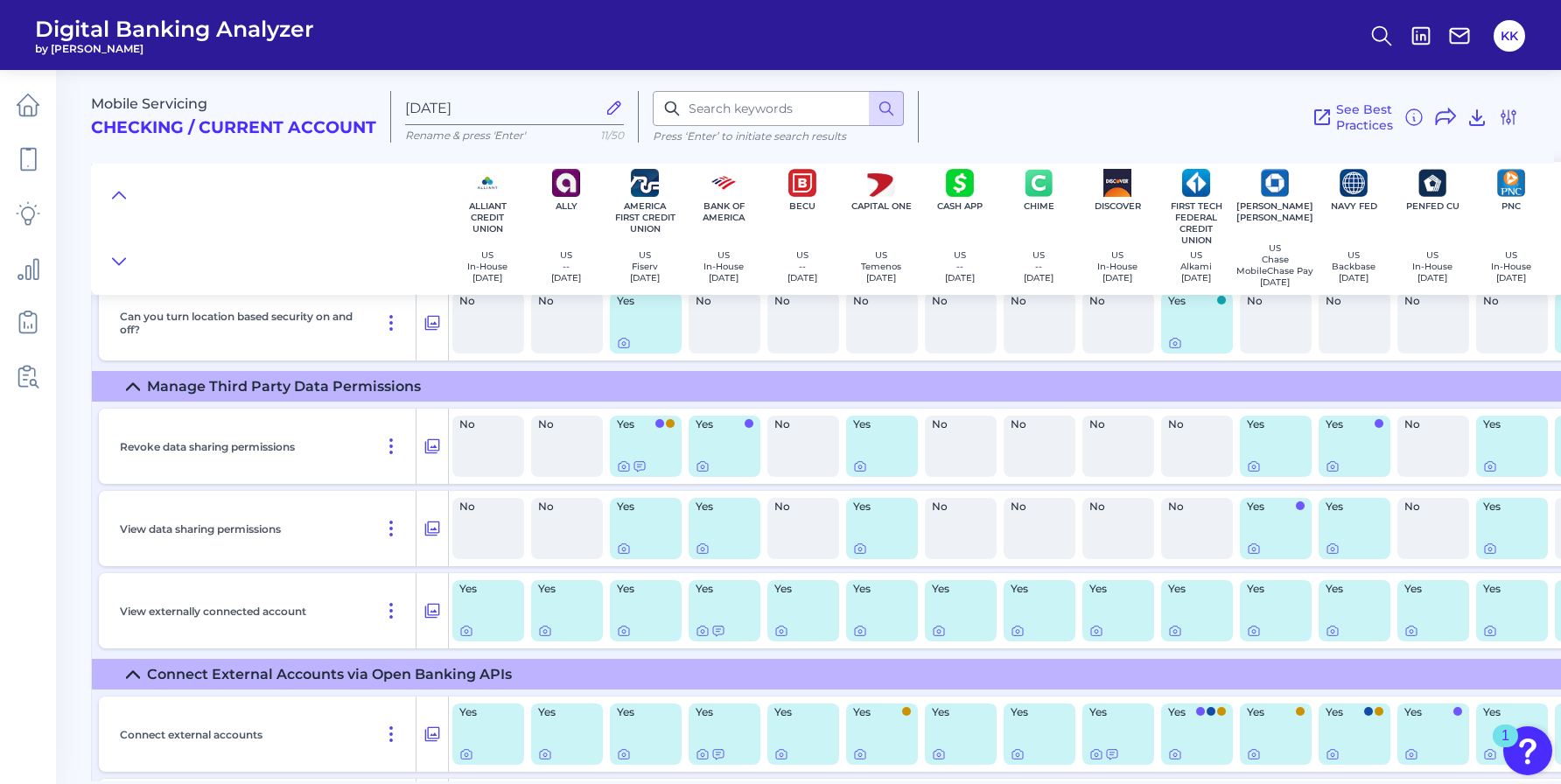
click at [132, 389] on summary "Manage Third Party Data Permissions" at bounding box center [1098, 386] width 2011 height 31
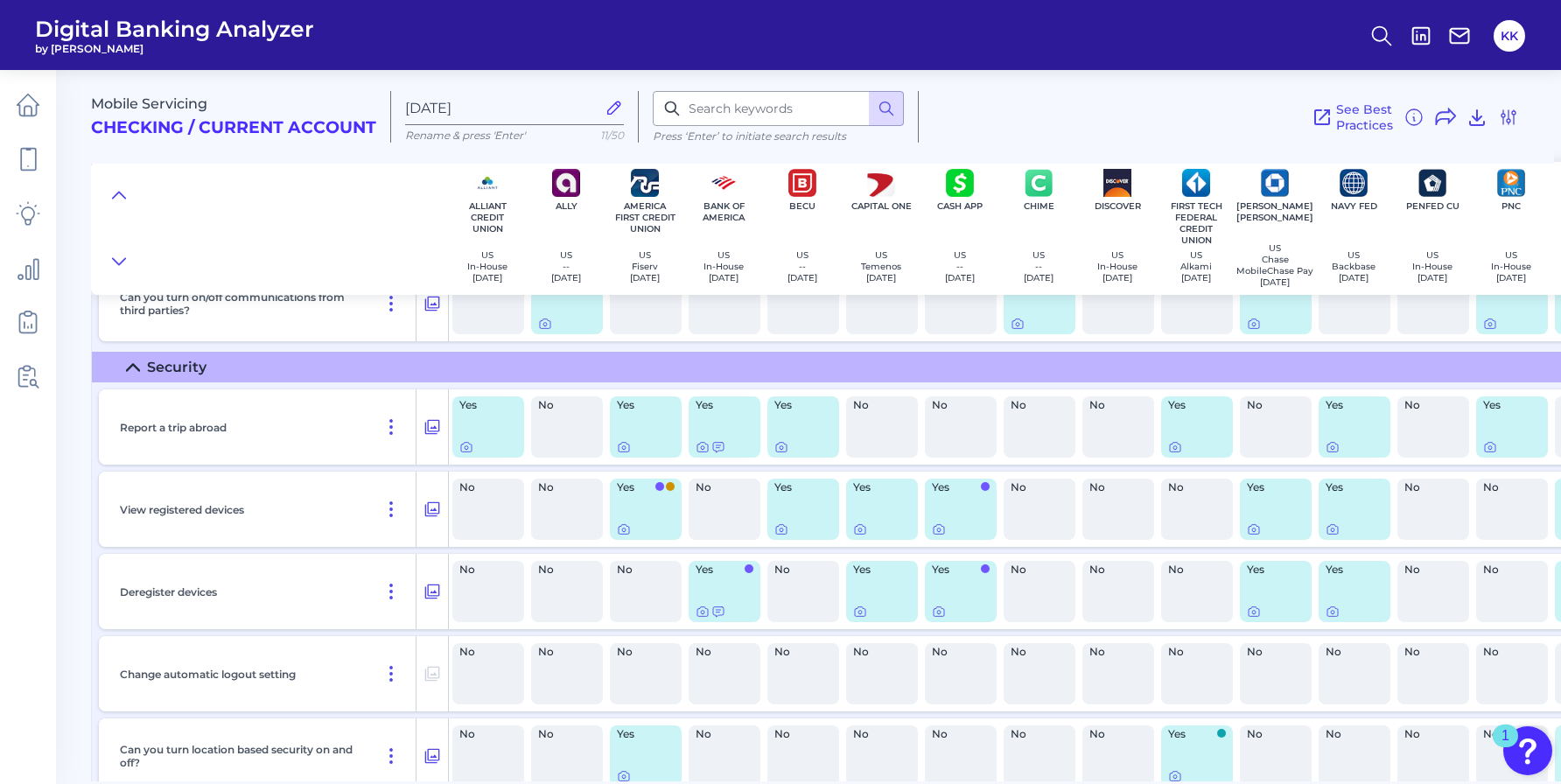
scroll to position [17899, 0]
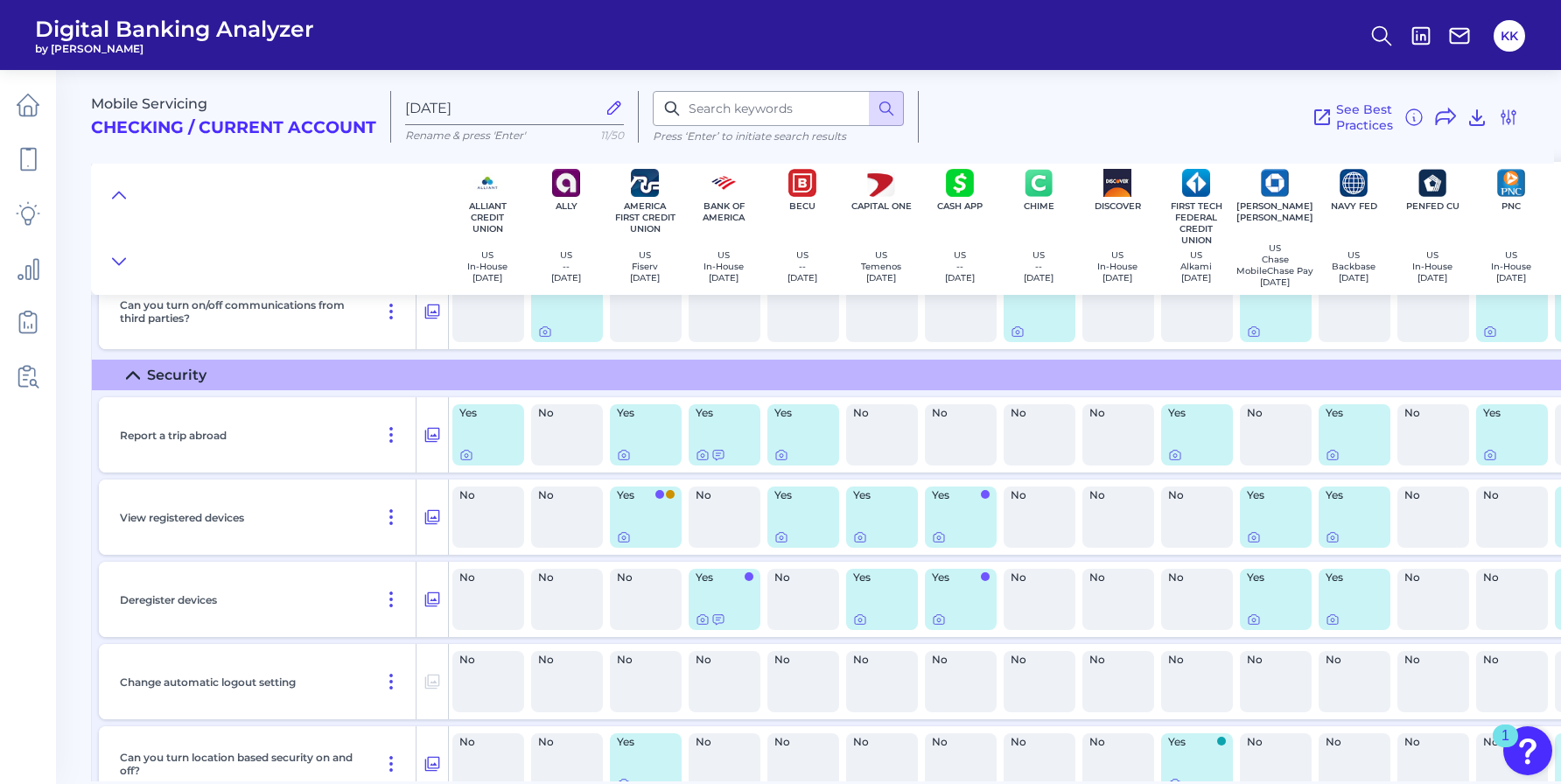
click at [132, 382] on icon at bounding box center [133, 376] width 14 height 14
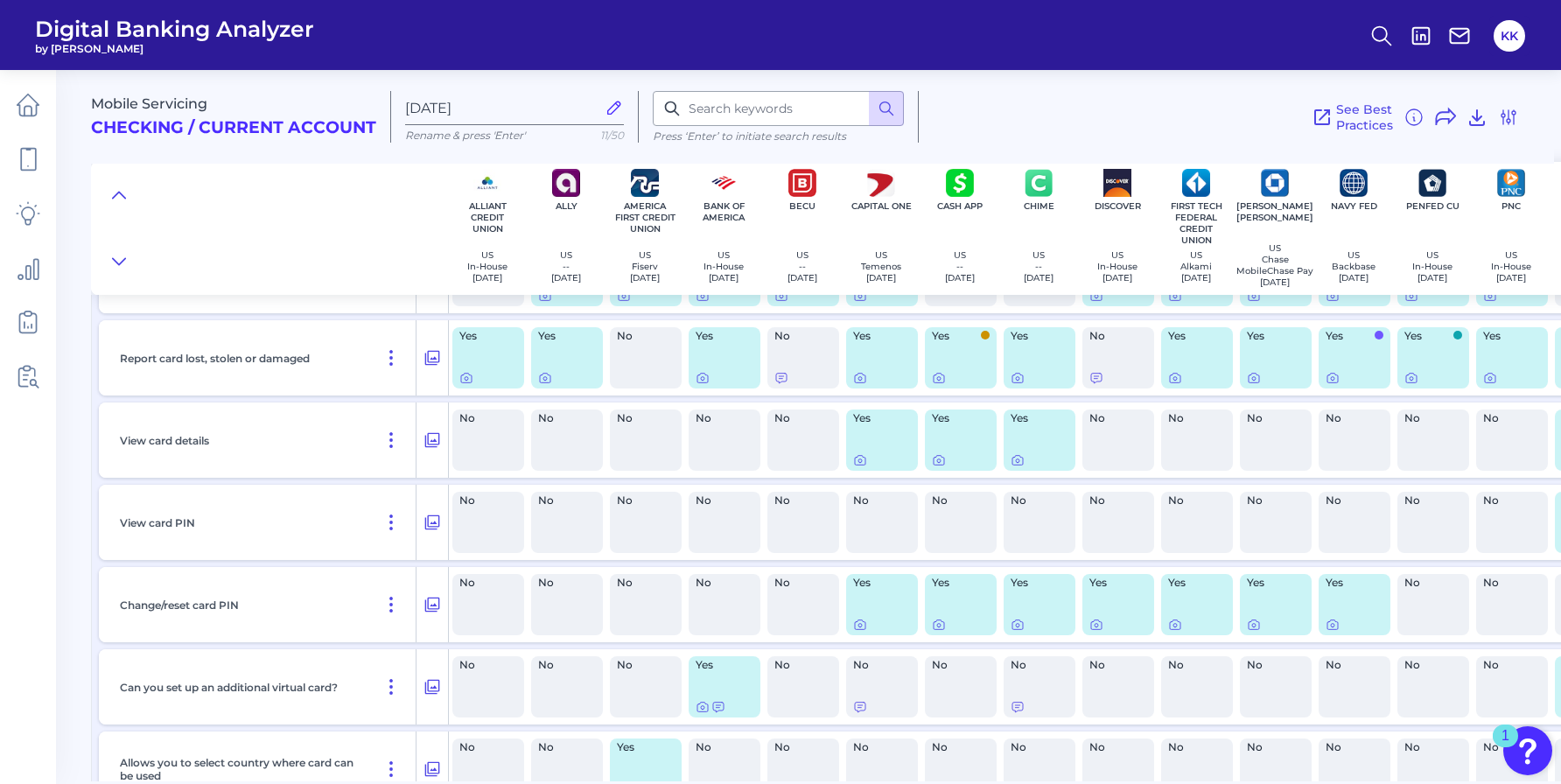
scroll to position [14600, 0]
